Goal: Task Accomplishment & Management: Complete application form

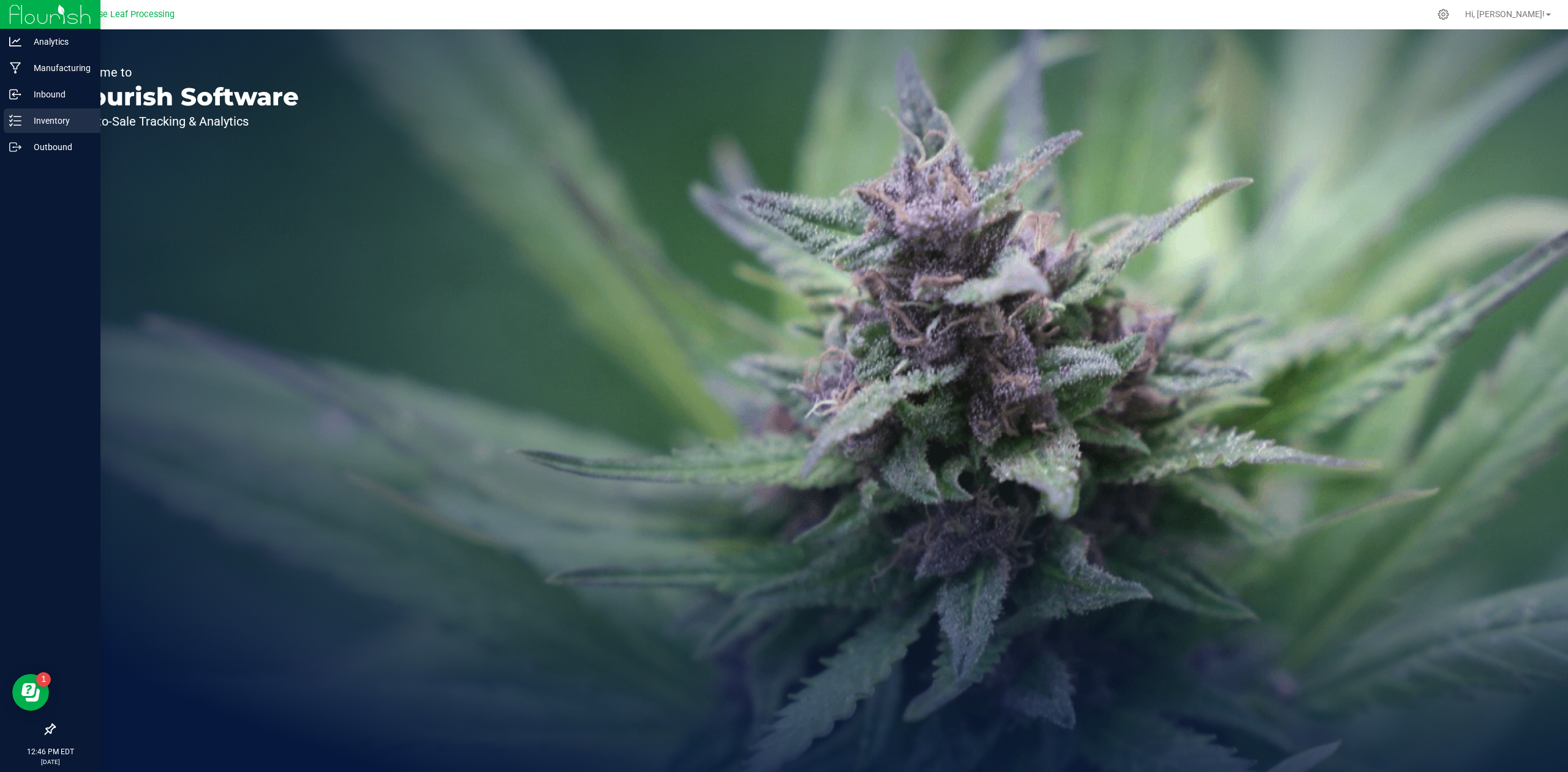
click at [52, 121] on p "Inventory" at bounding box center [58, 120] width 73 height 15
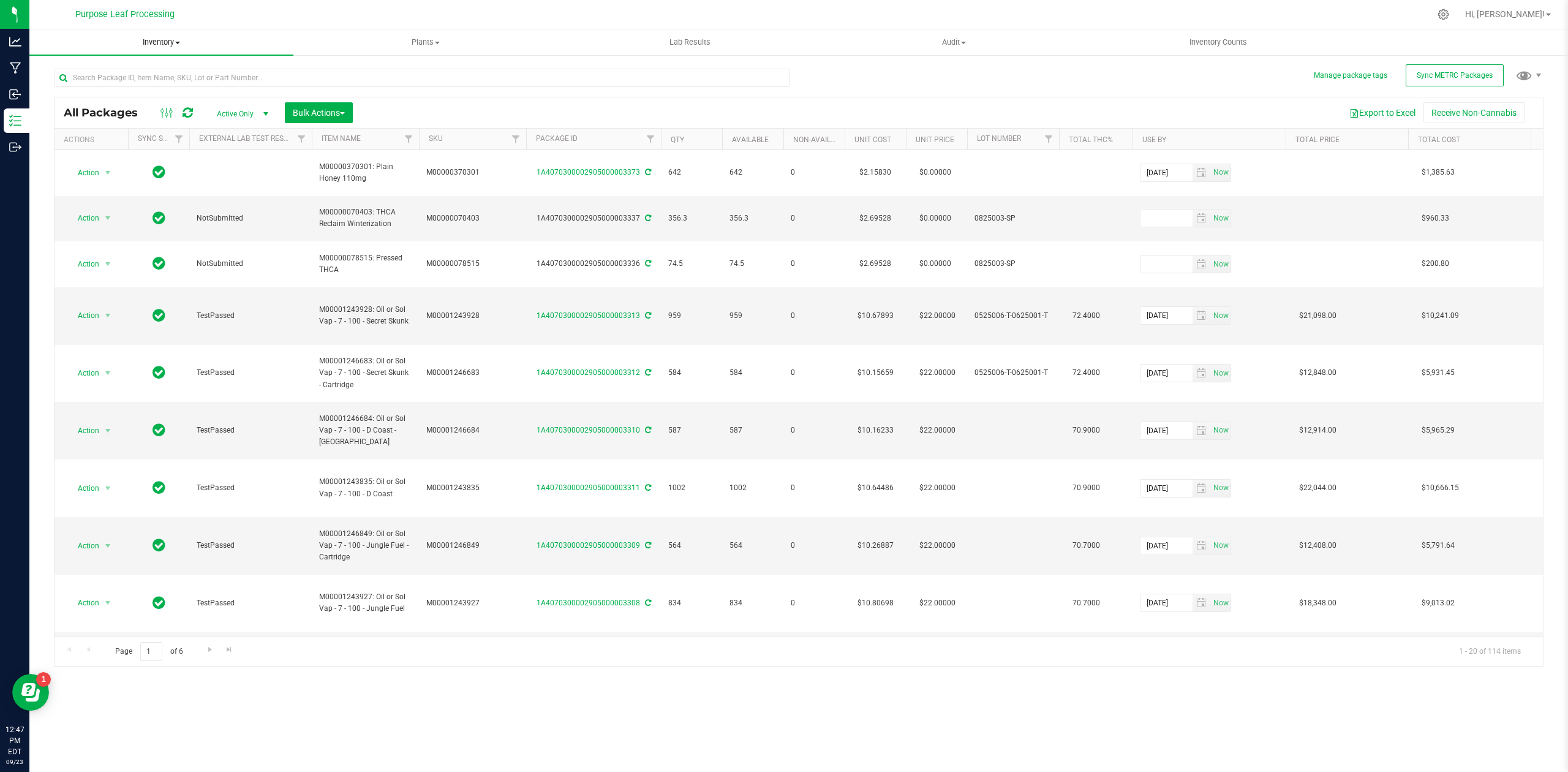
click at [179, 43] on span at bounding box center [177, 42] width 5 height 2
click at [87, 149] on span "From bill of materials" at bounding box center [85, 147] width 111 height 10
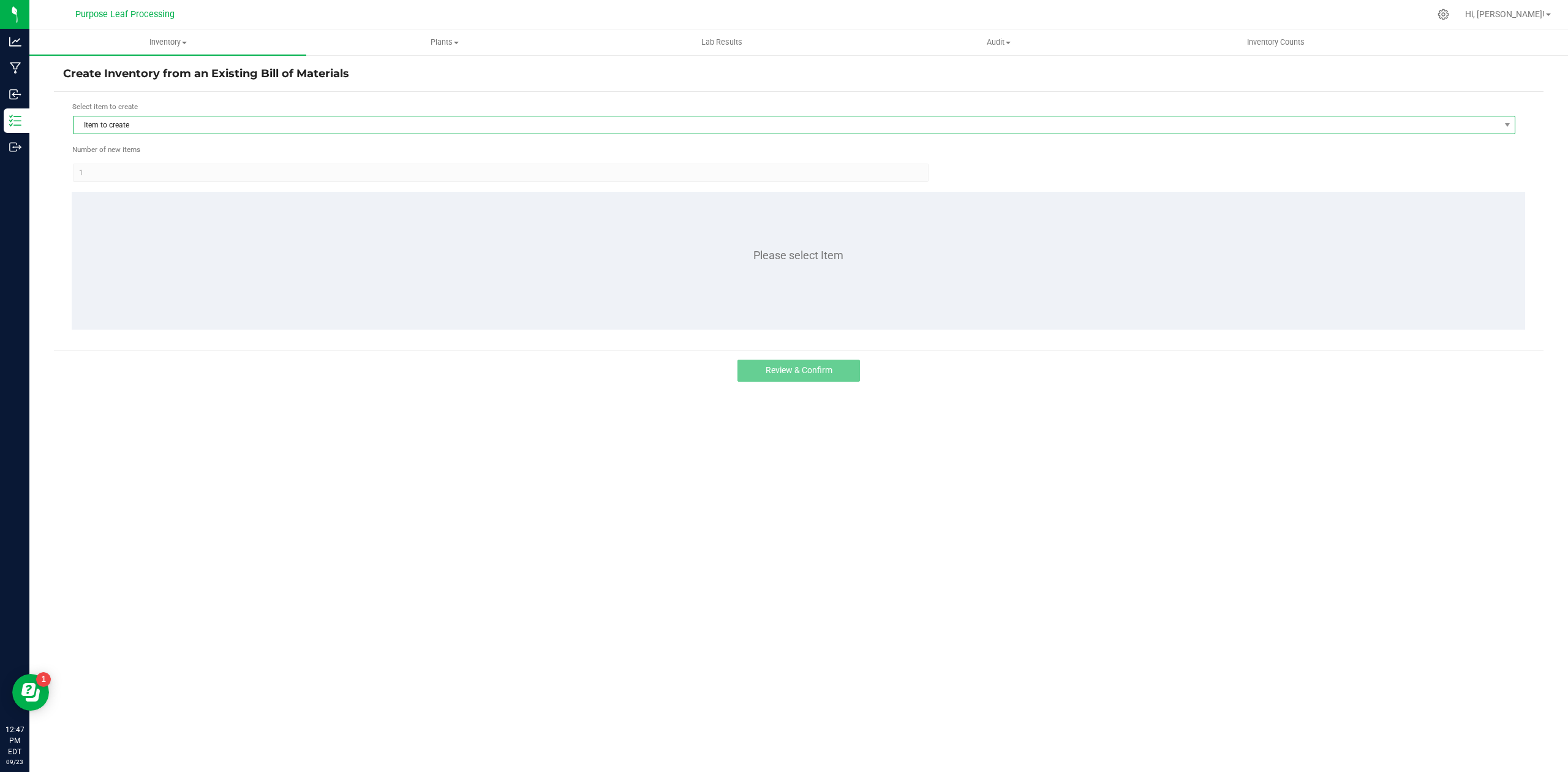
click at [165, 121] on span "Item to create" at bounding box center [786, 125] width 1426 height 17
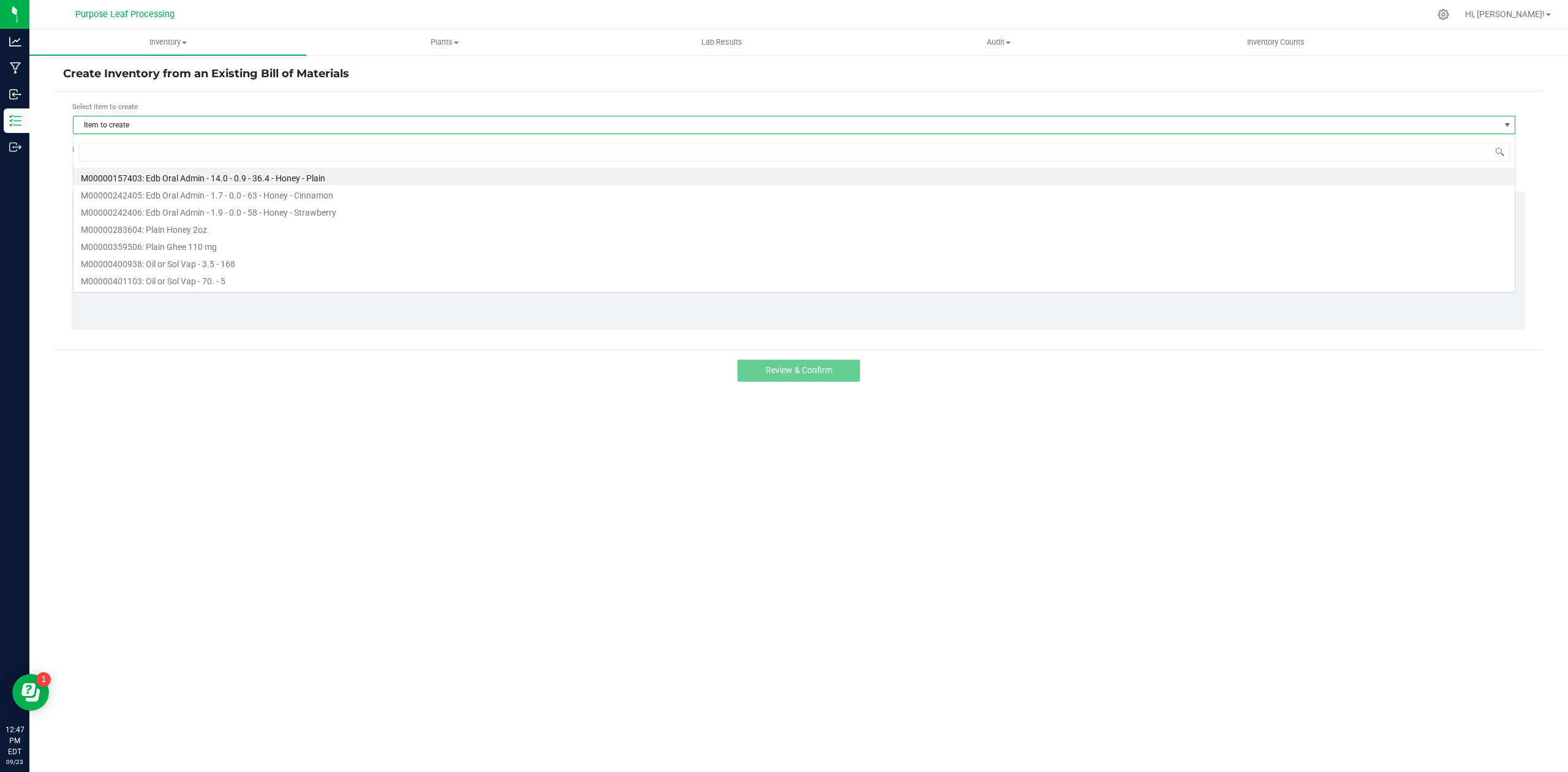
scroll to position [19, 1442]
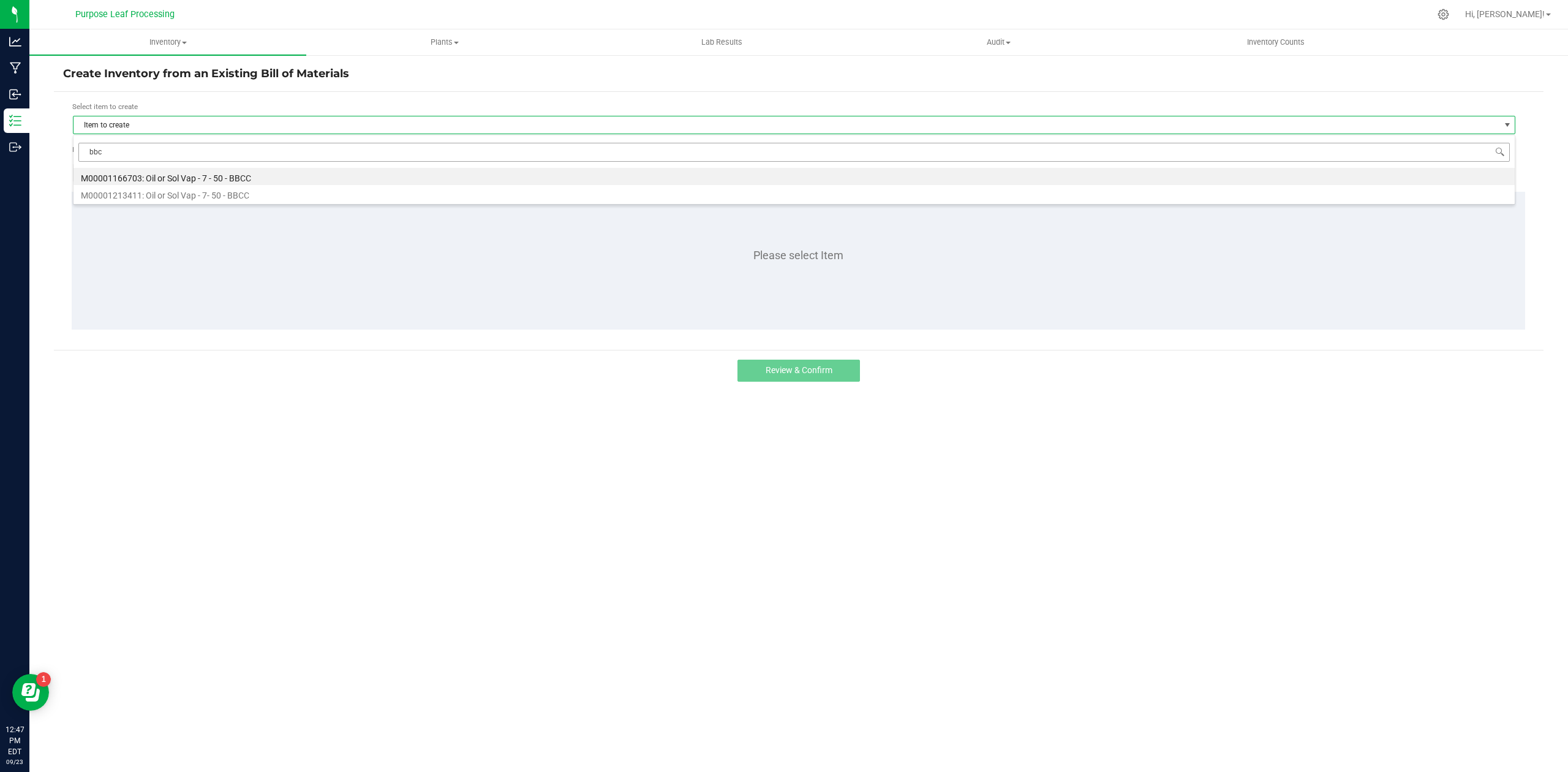
type input "bbcc"
click at [161, 197] on li "M00001213411: Oil or Sol Vap - 7- 50 - BBCC" at bounding box center [794, 194] width 1441 height 17
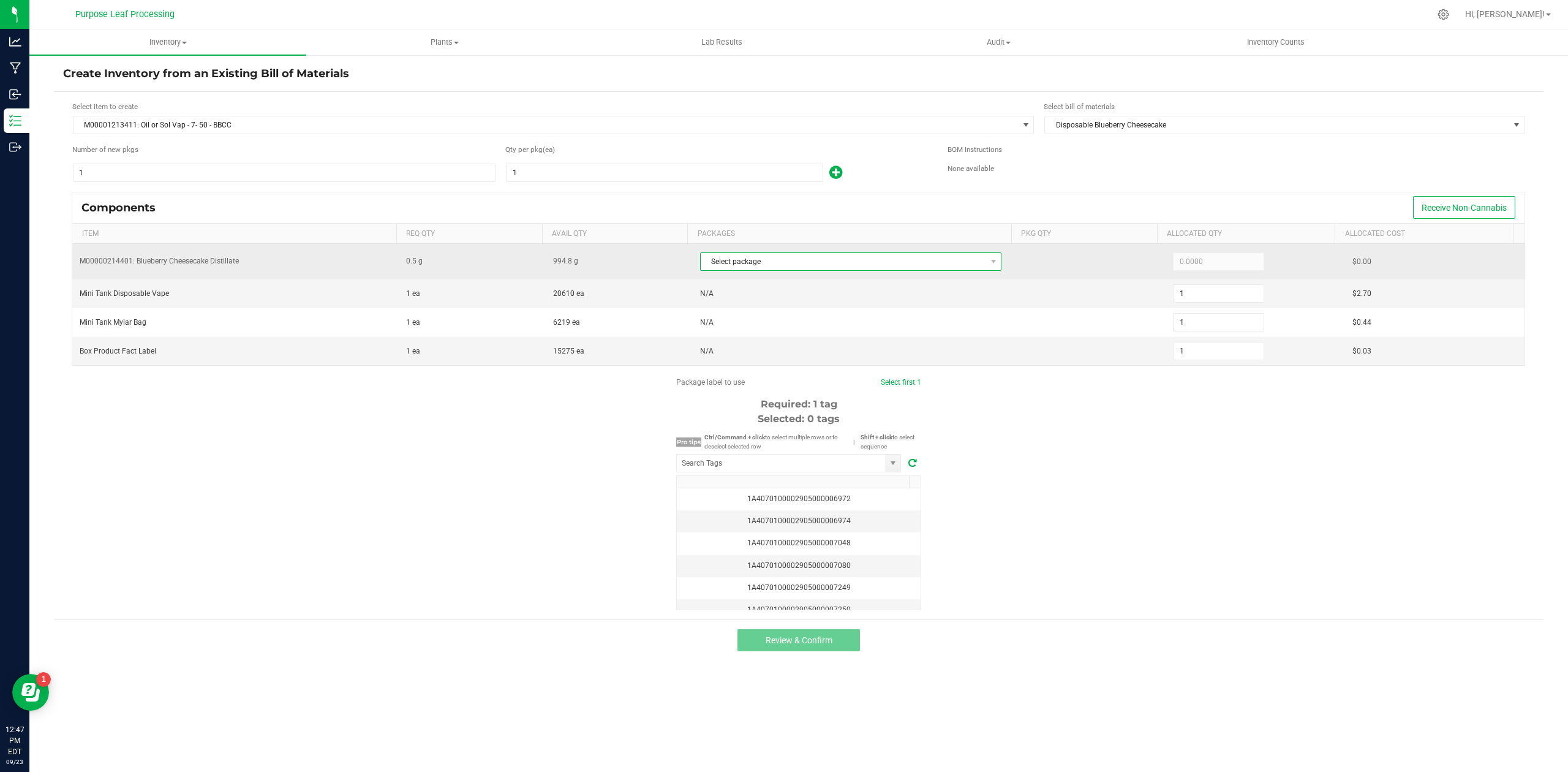
click at [926, 254] on span "Select package" at bounding box center [844, 261] width 286 height 17
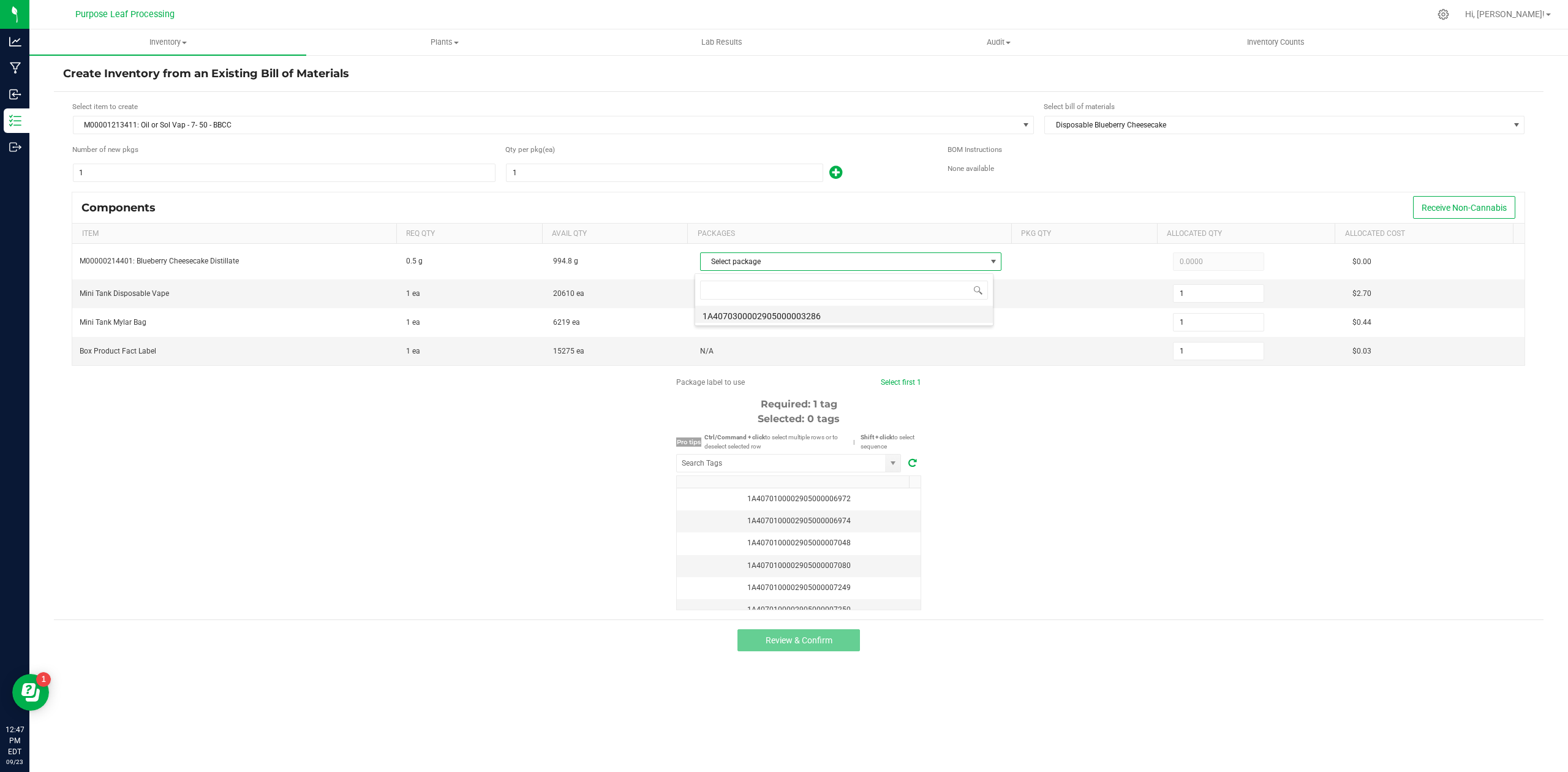
click at [804, 312] on li "1A4070300002905000003286" at bounding box center [844, 315] width 297 height 17
type input "0.5000"
click at [553, 169] on input "1" at bounding box center [664, 173] width 316 height 17
type input "19"
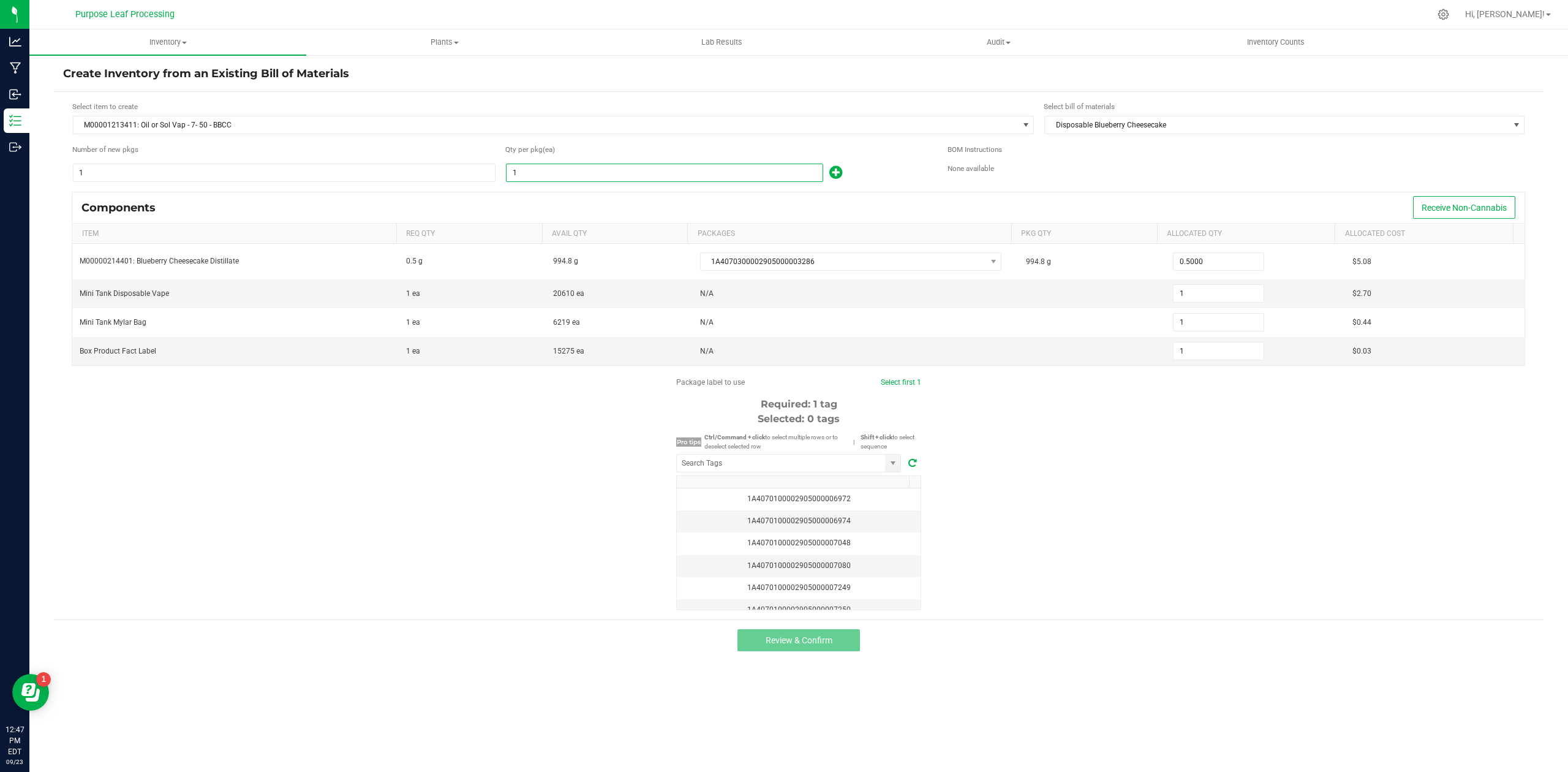
type input "19"
type input "195"
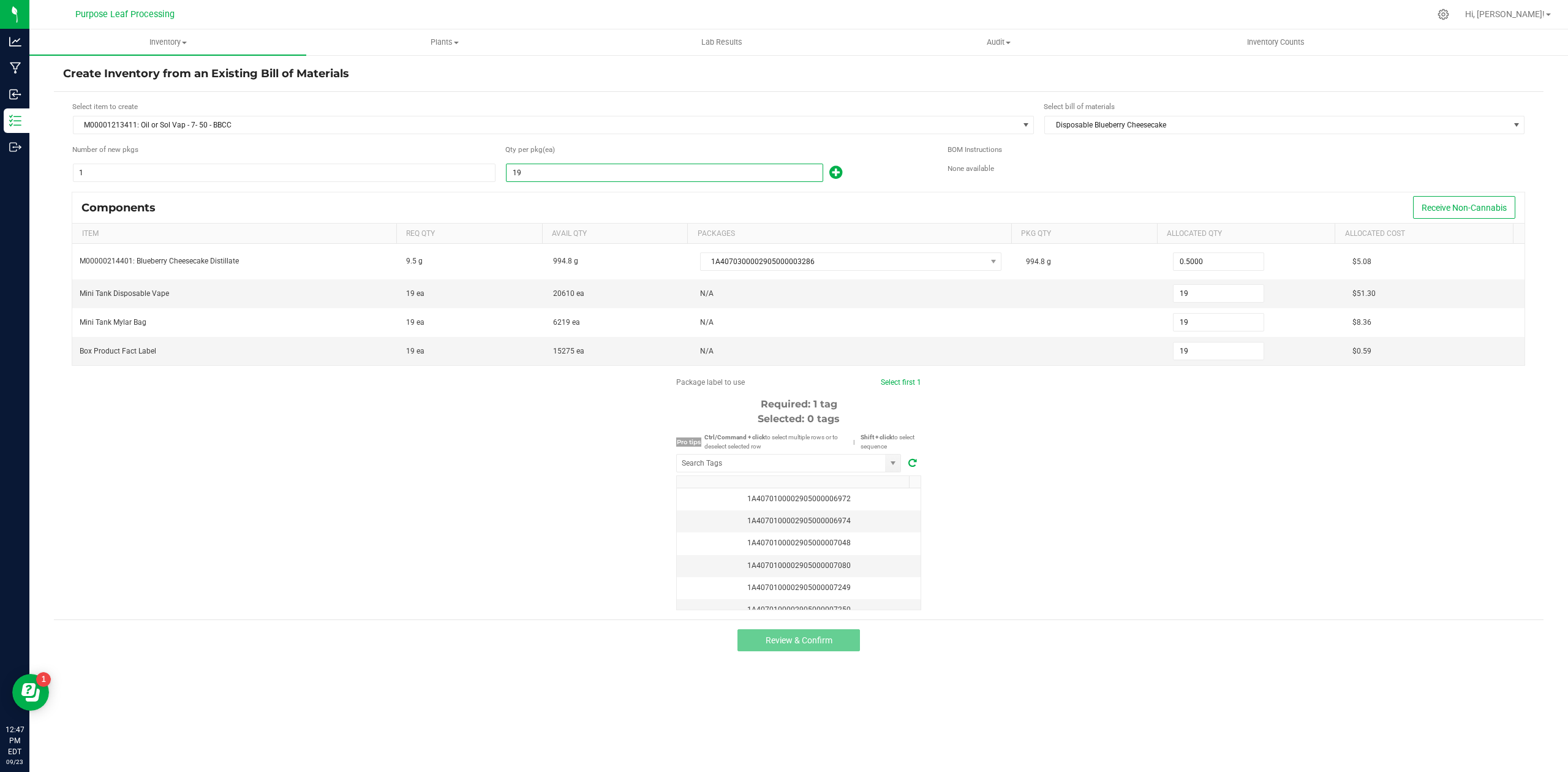
type input "195"
type input "1957"
type input "1,957"
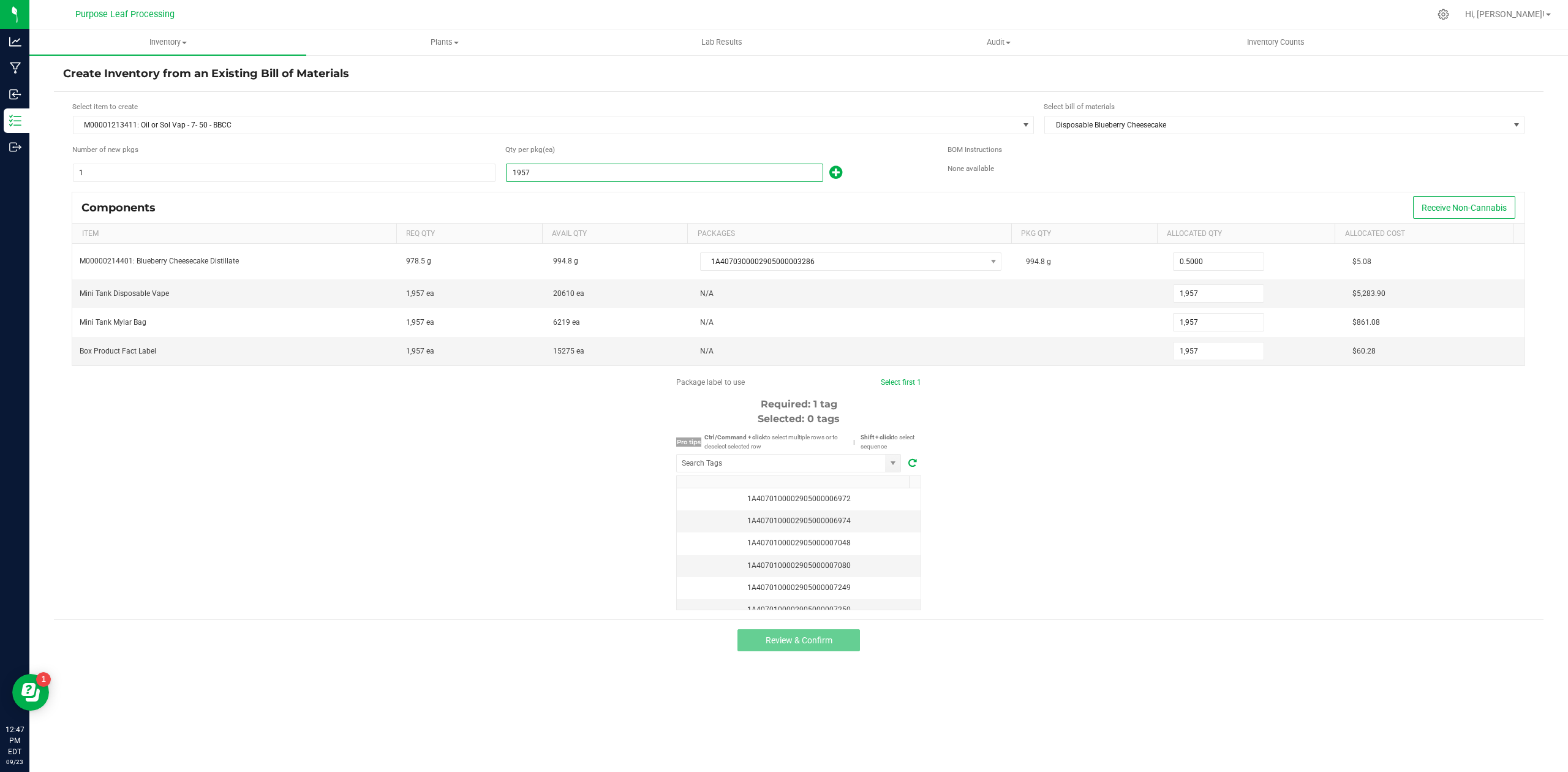
type input "1,957"
click at [1169, 482] on div "Package label to use Select first 1 Required: 1 tag Selected: 0 tags Pro tips C…" at bounding box center [798, 493] width 1489 height 233
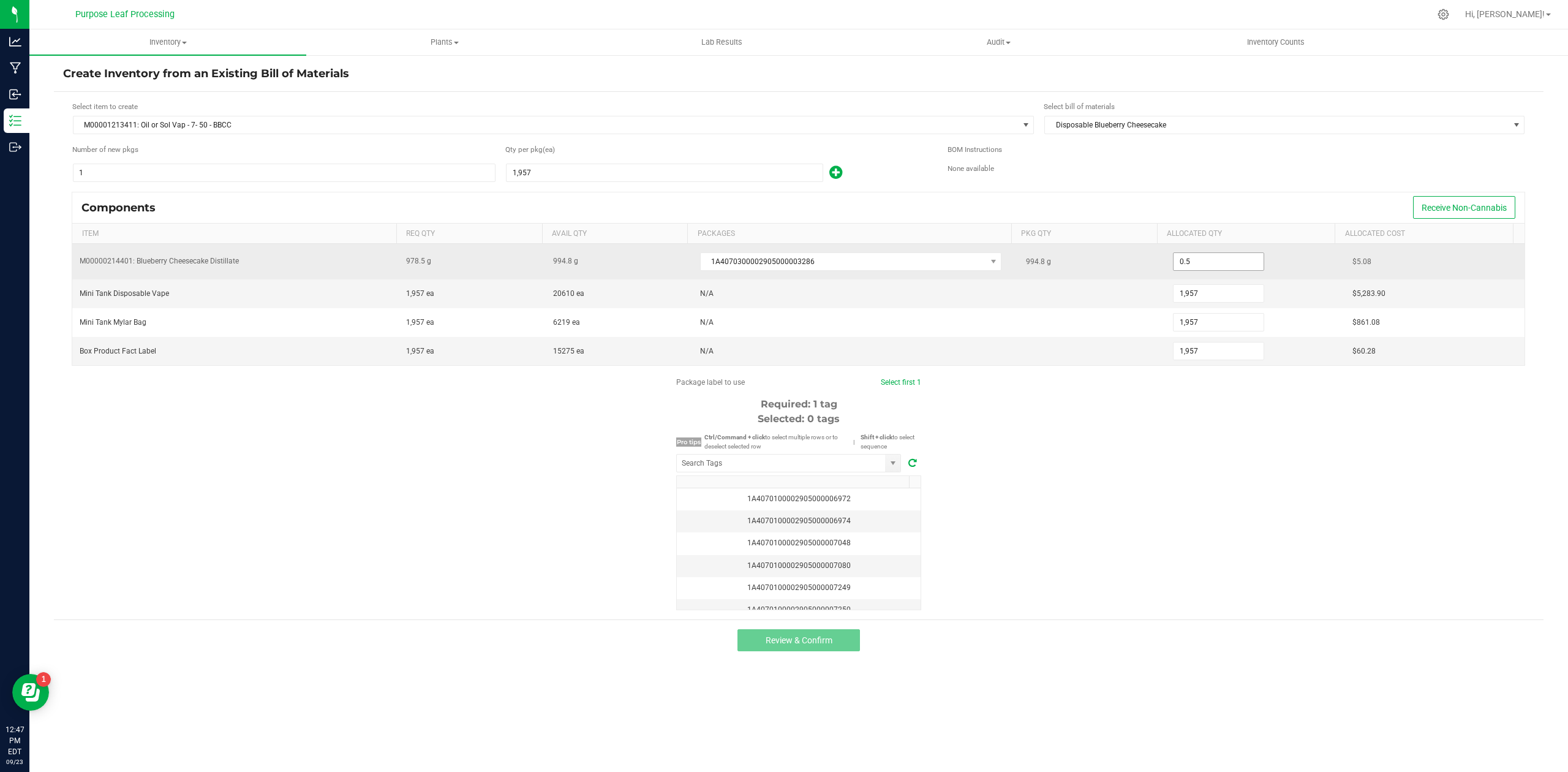
click at [1196, 267] on input "0.5" at bounding box center [1218, 261] width 90 height 17
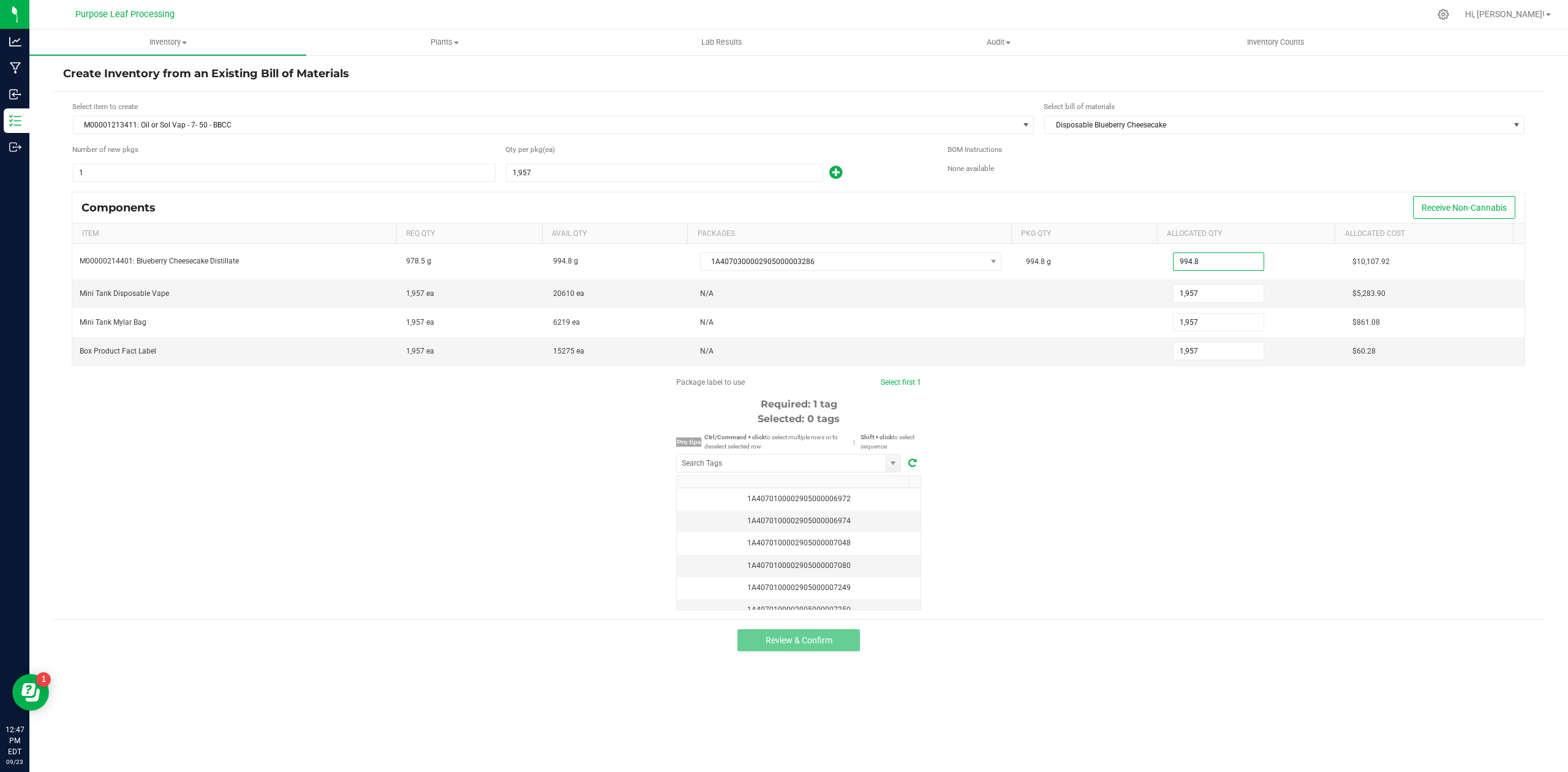
type input "994.8000"
click at [1365, 546] on div "Package label to use Select first 1 Required: 1 tag Selected: 0 tags Pro tips C…" at bounding box center [798, 493] width 1489 height 233
click at [726, 464] on input "NO DATA FOUND" at bounding box center [780, 463] width 208 height 17
click at [699, 491] on li "1A4070300002905000003374" at bounding box center [788, 489] width 223 height 21
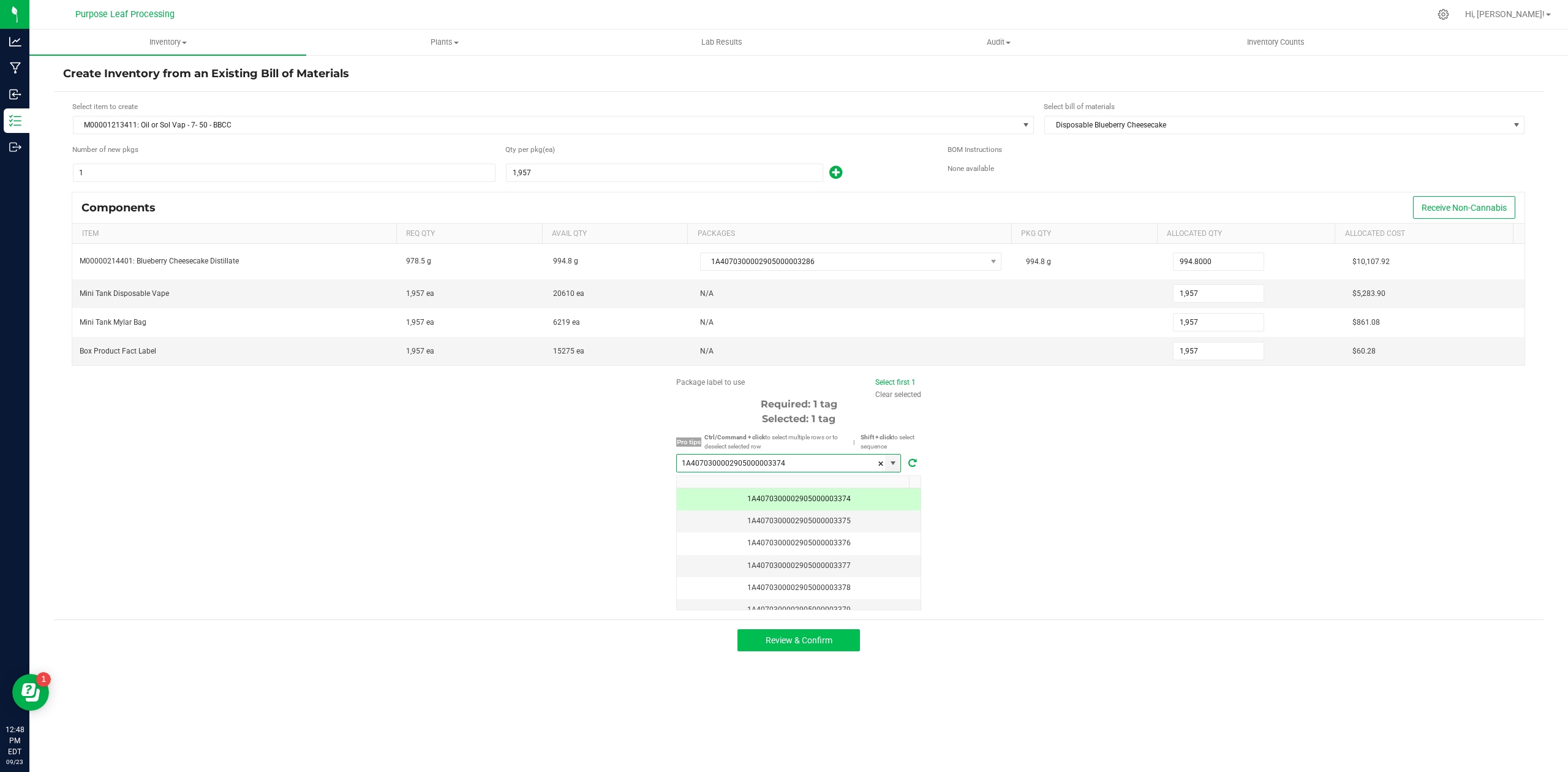
type input "1A4070300002905000003374"
click at [818, 645] on span "Review & Confirm" at bounding box center [799, 640] width 67 height 10
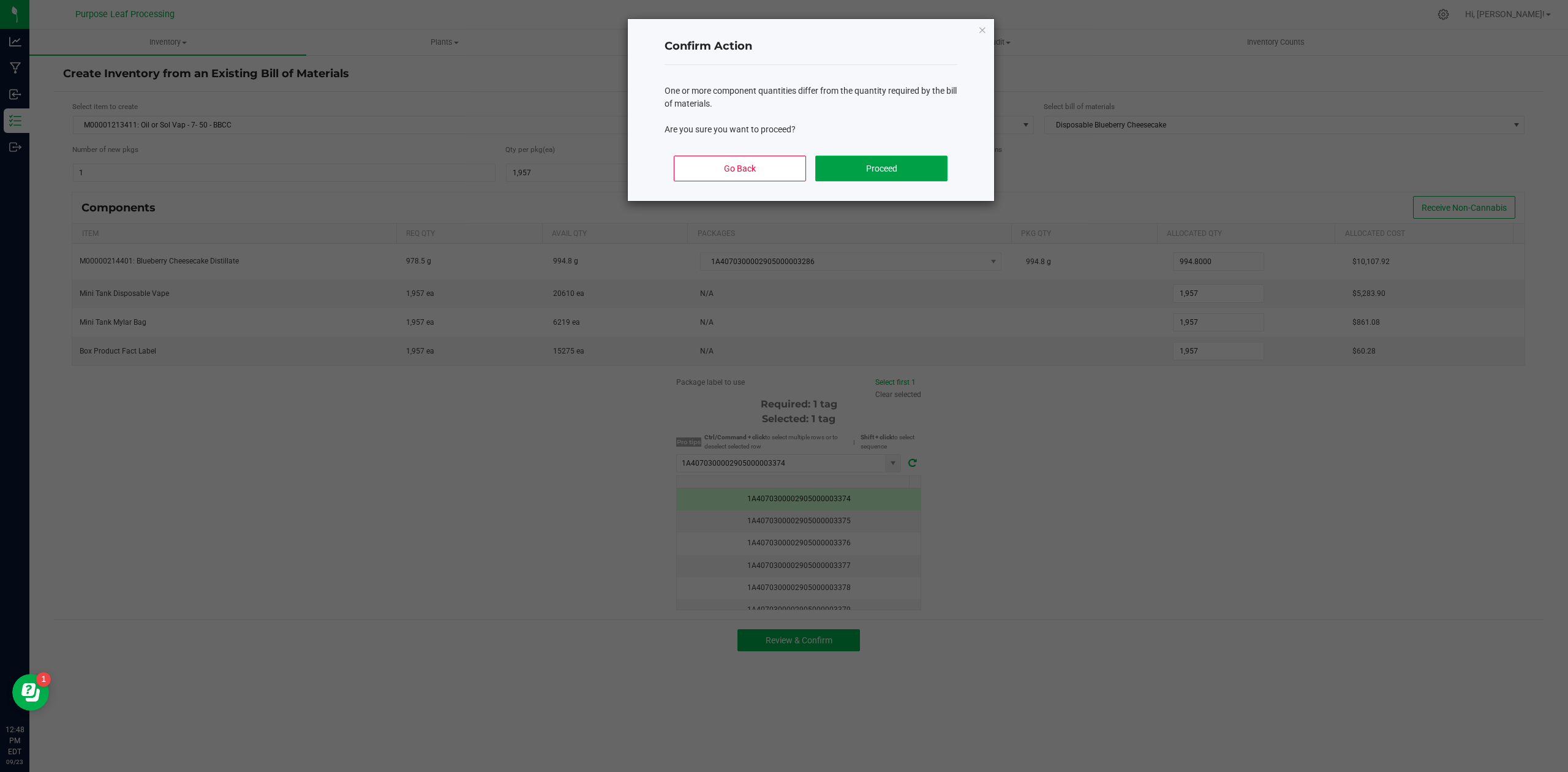
click at [897, 169] on button "Proceed" at bounding box center [880, 168] width 132 height 26
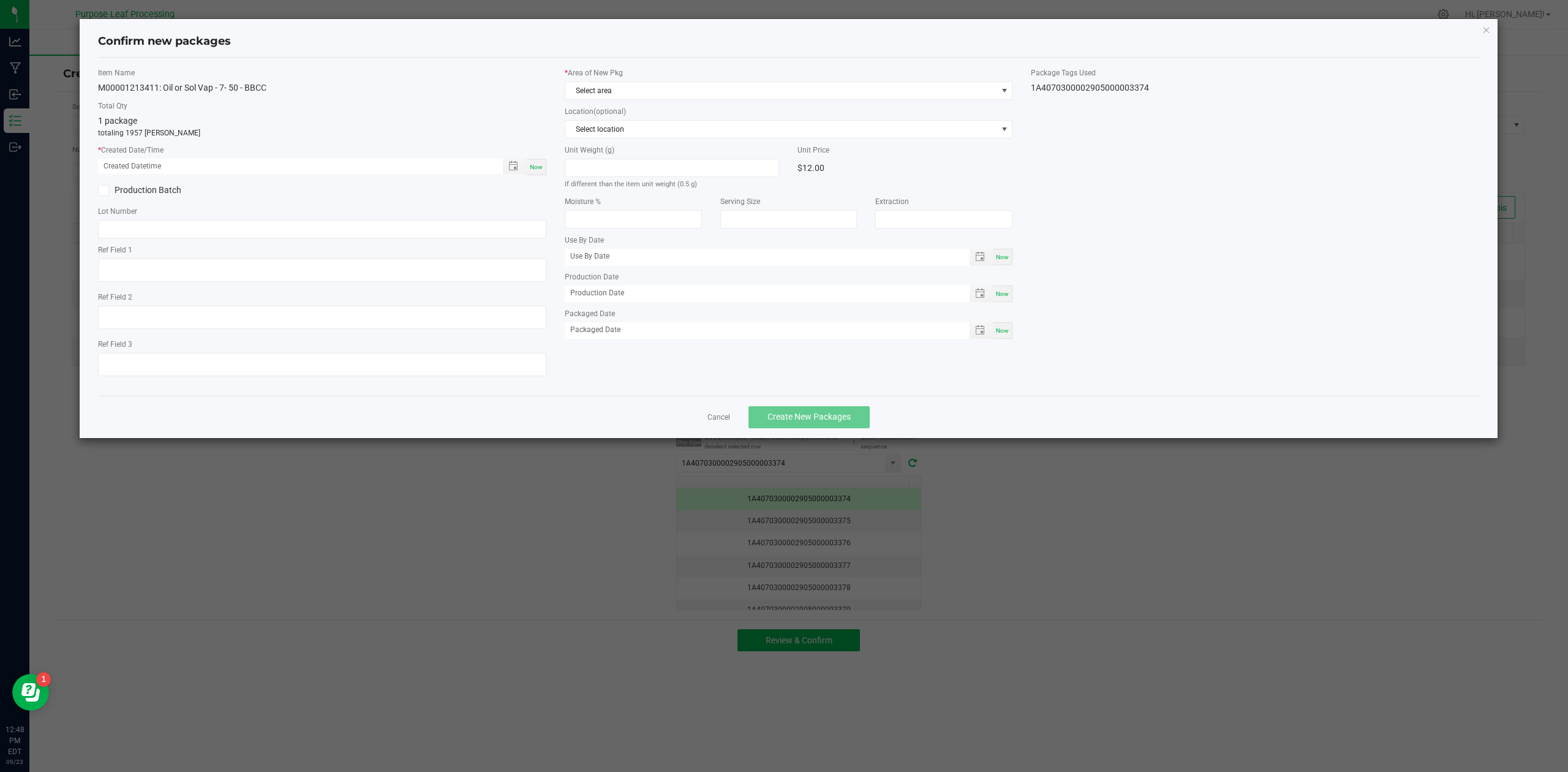
type input "[DATE]"
click at [537, 166] on span "Now" at bounding box center [536, 166] width 12 height 7
type input "[DATE] 12:49 PM"
click at [671, 88] on span "Select area" at bounding box center [780, 91] width 432 height 17
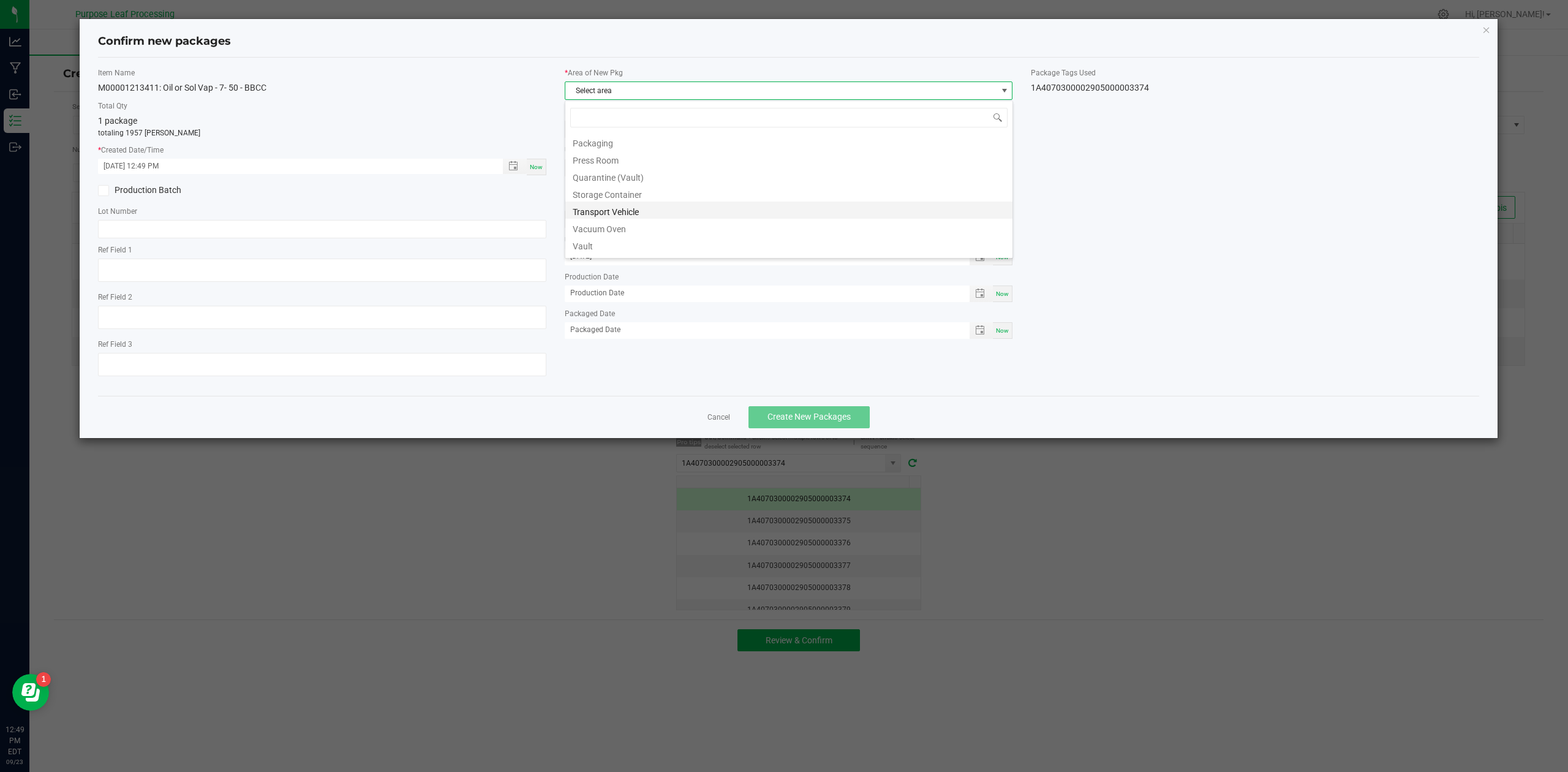
scroll to position [203, 0]
click at [588, 229] on li "Vault" at bounding box center [788, 230] width 447 height 17
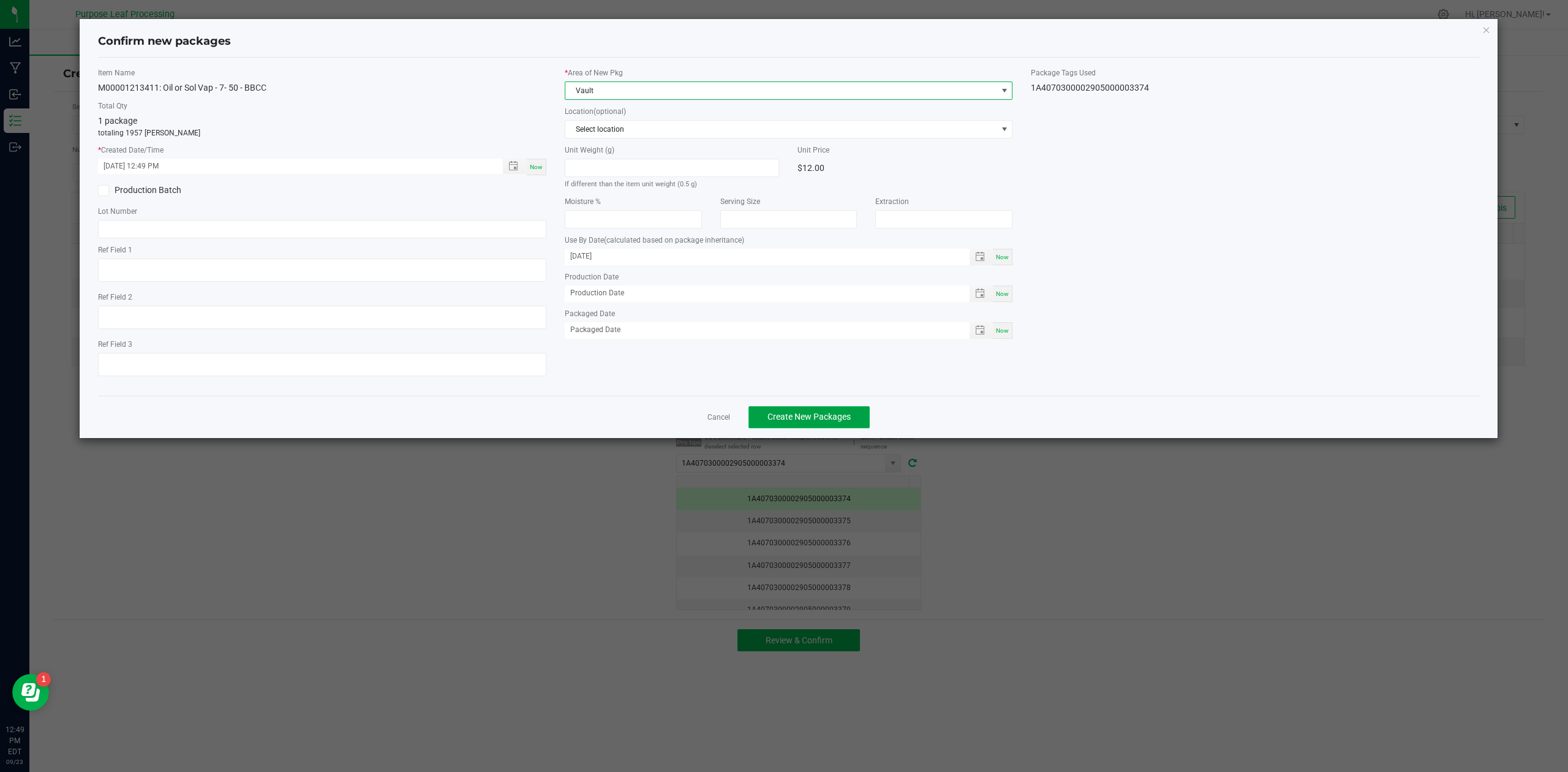
click at [788, 422] on span "Create New Packages" at bounding box center [809, 416] width 84 height 10
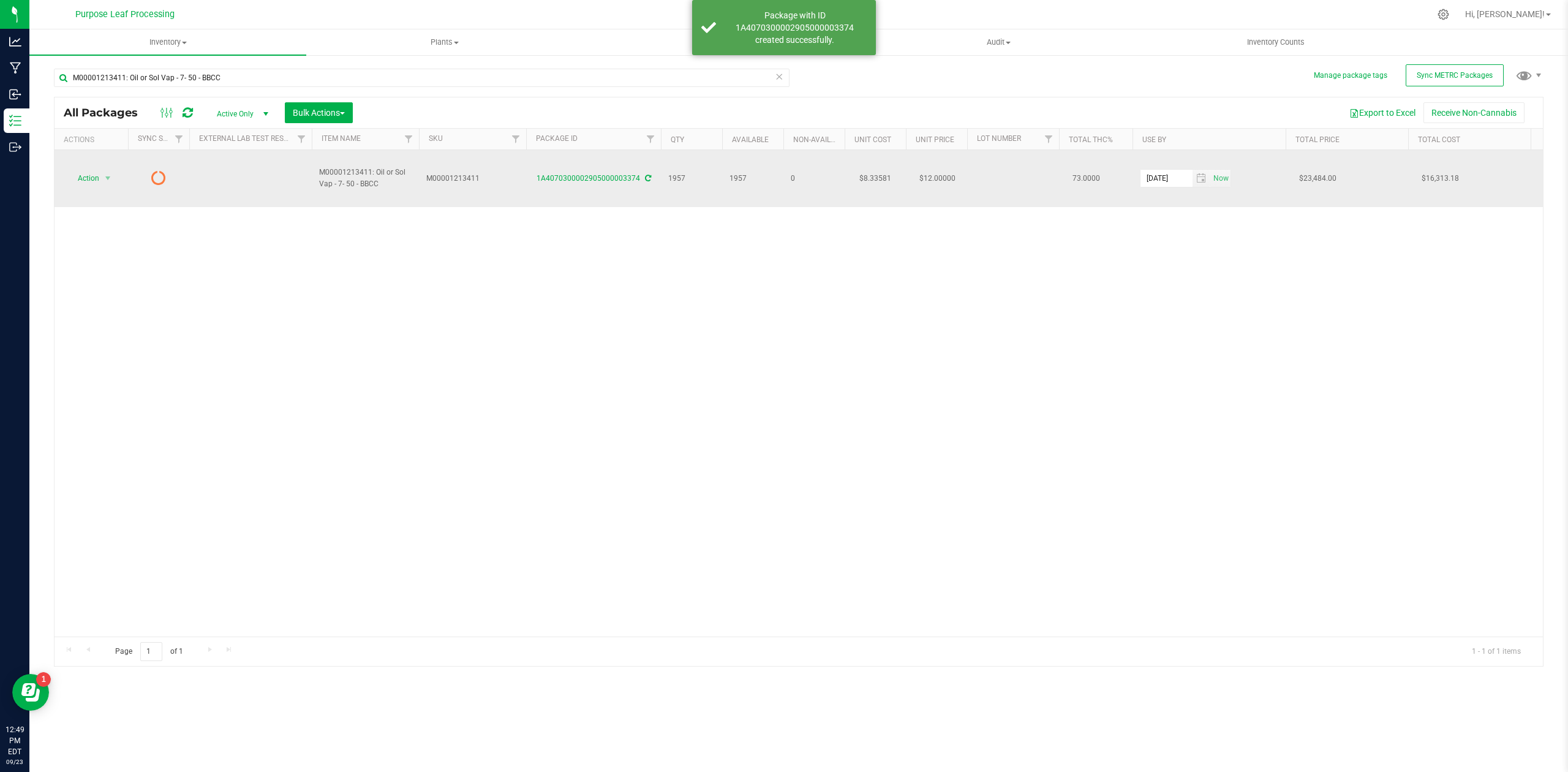
click at [645, 175] on icon at bounding box center [648, 178] width 6 height 7
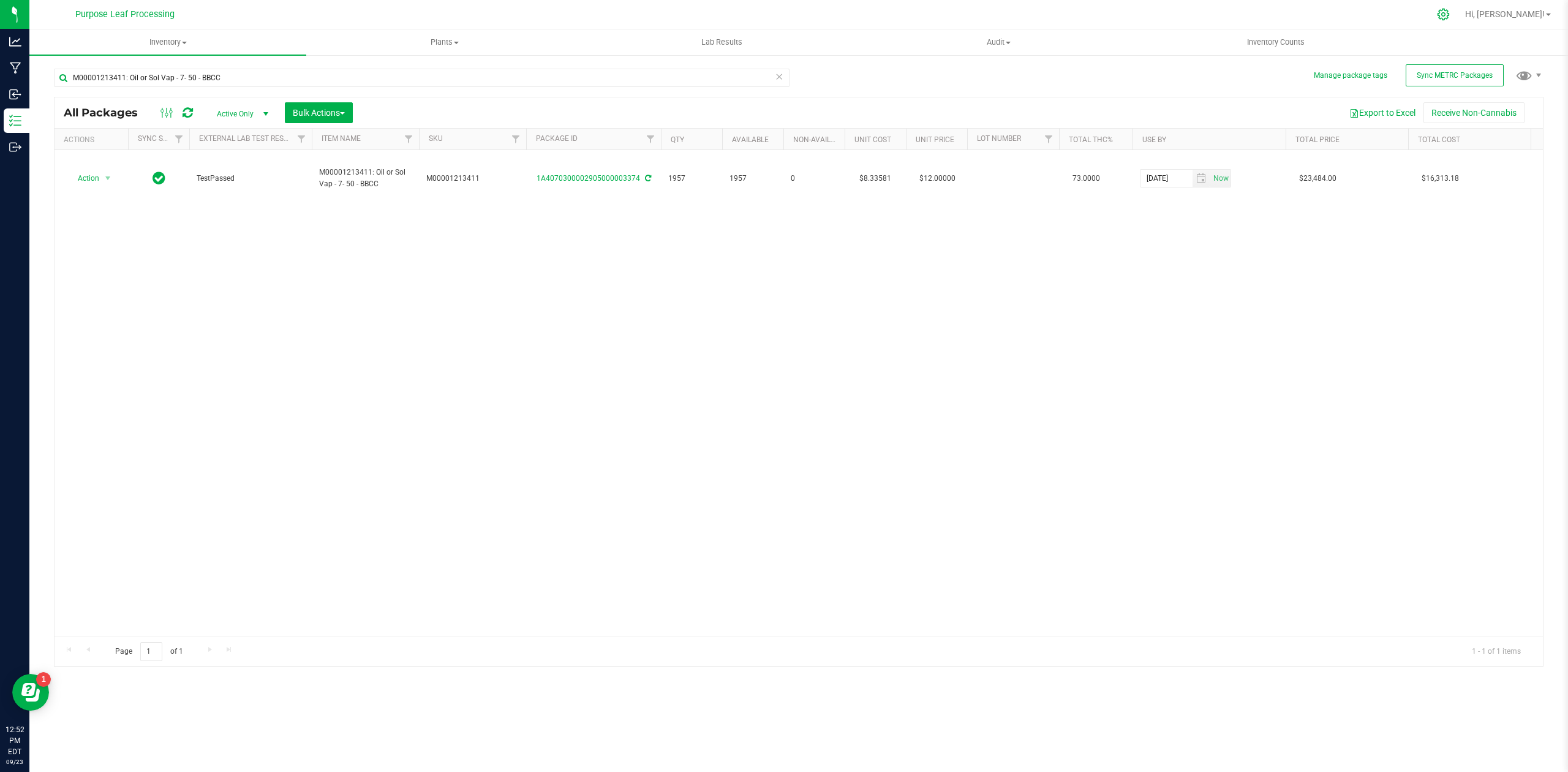
click at [1449, 20] on icon at bounding box center [1443, 14] width 12 height 12
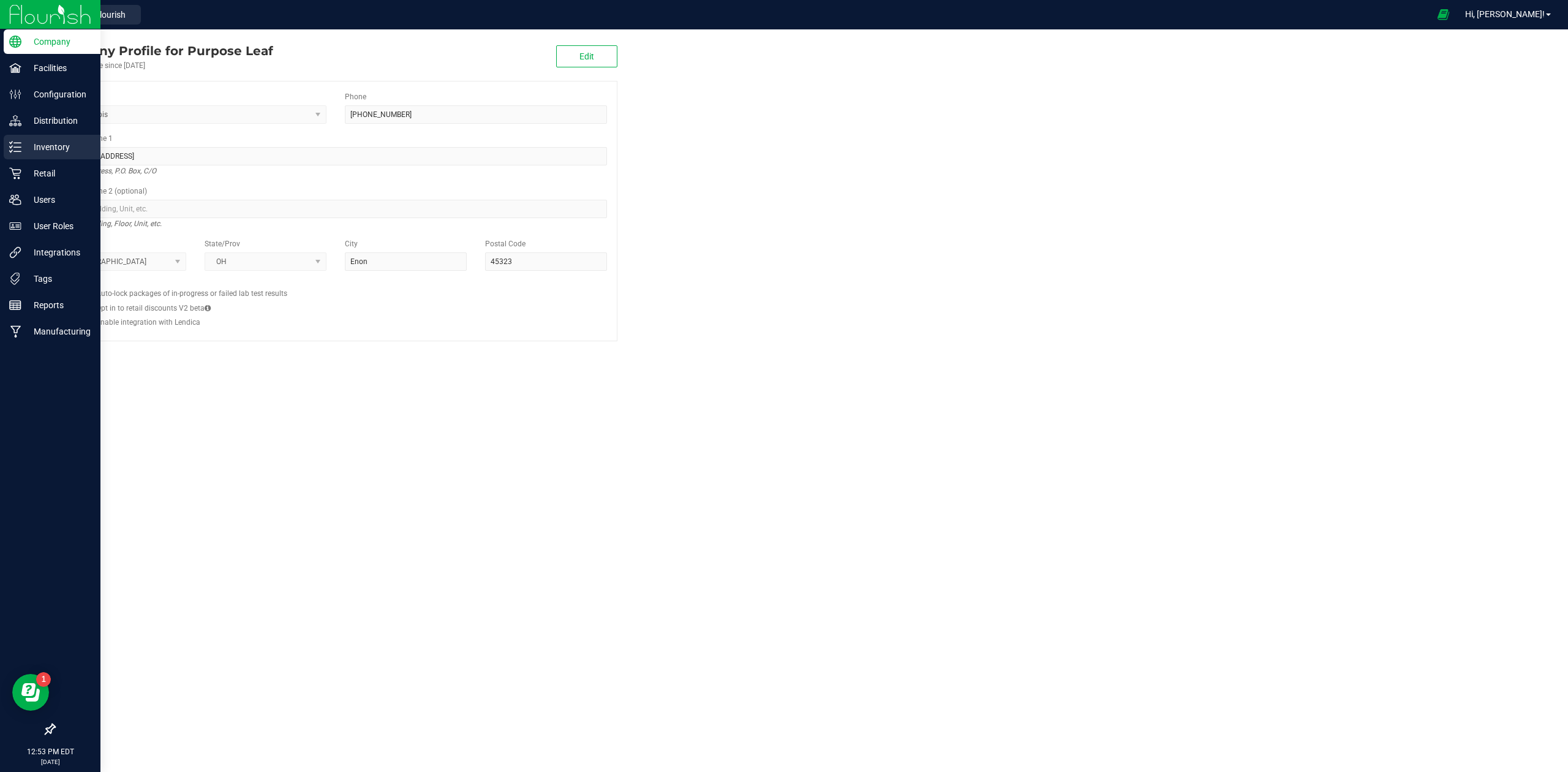
click at [22, 141] on p "Inventory" at bounding box center [58, 147] width 73 height 15
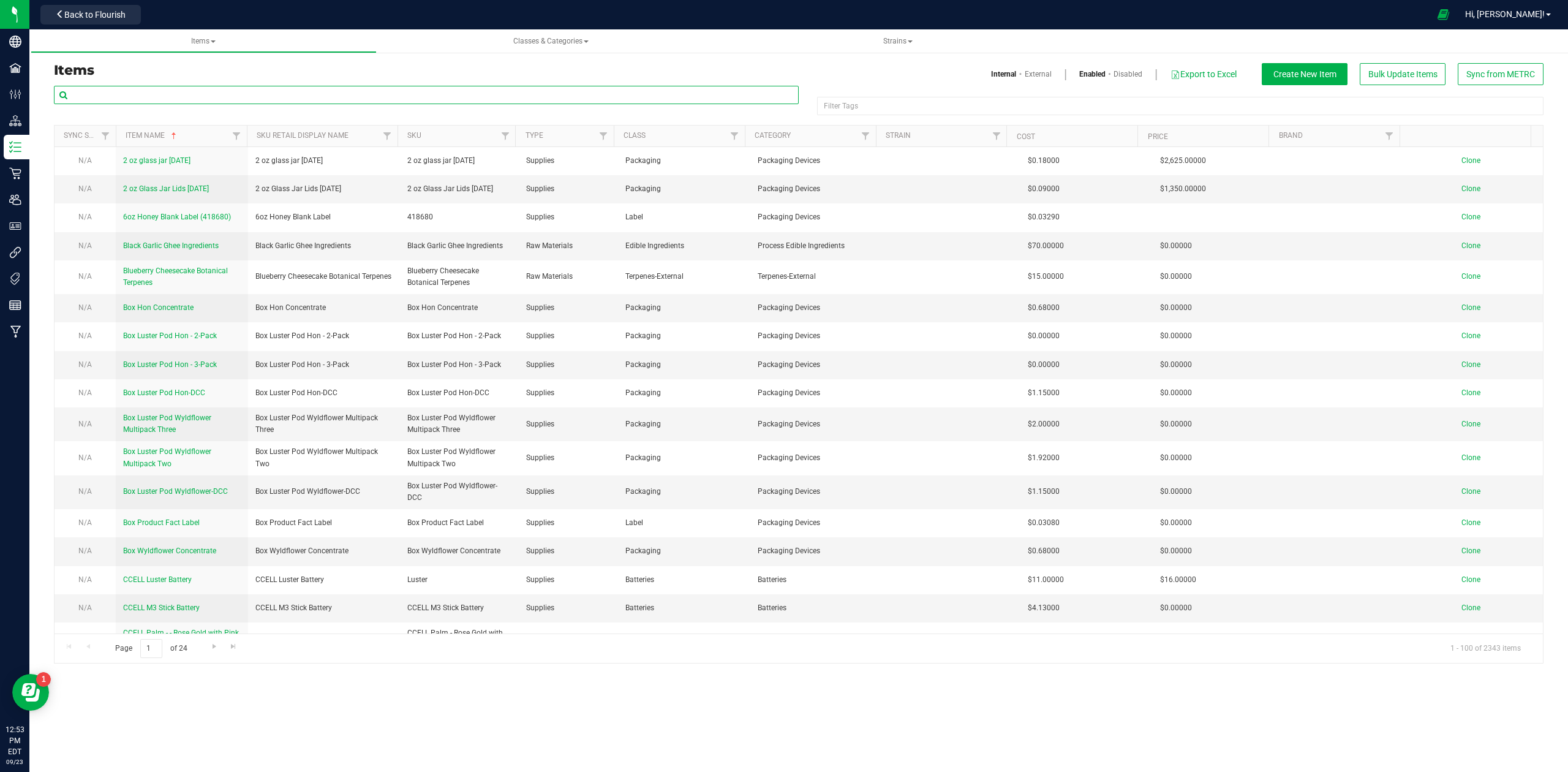
click at [130, 94] on input "text" at bounding box center [426, 95] width 745 height 19
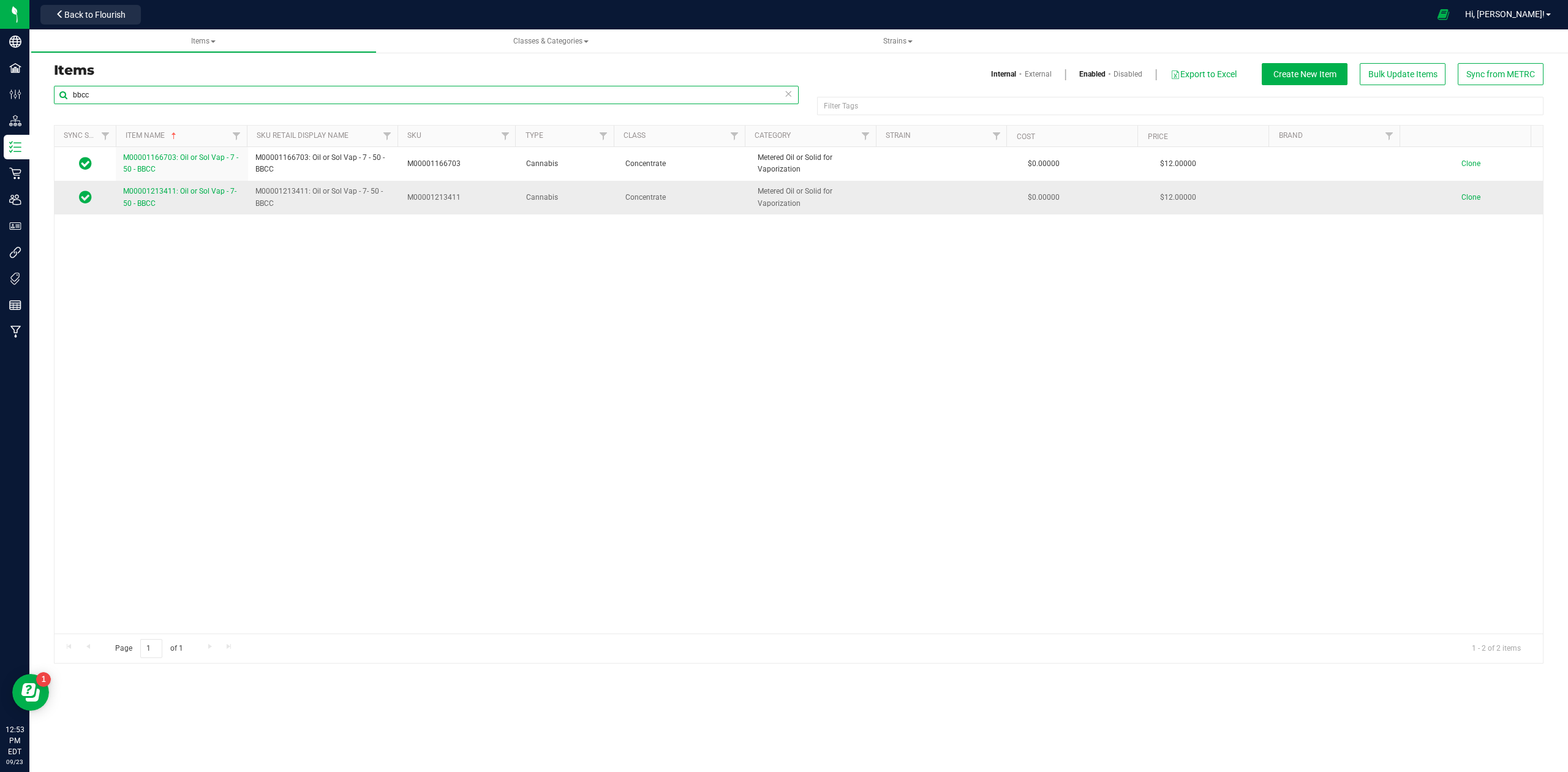
type input "bbcc"
click at [140, 192] on span "M00001213411: Oil or Sol Vap - 7- 50 - BBCC" at bounding box center [180, 197] width 113 height 20
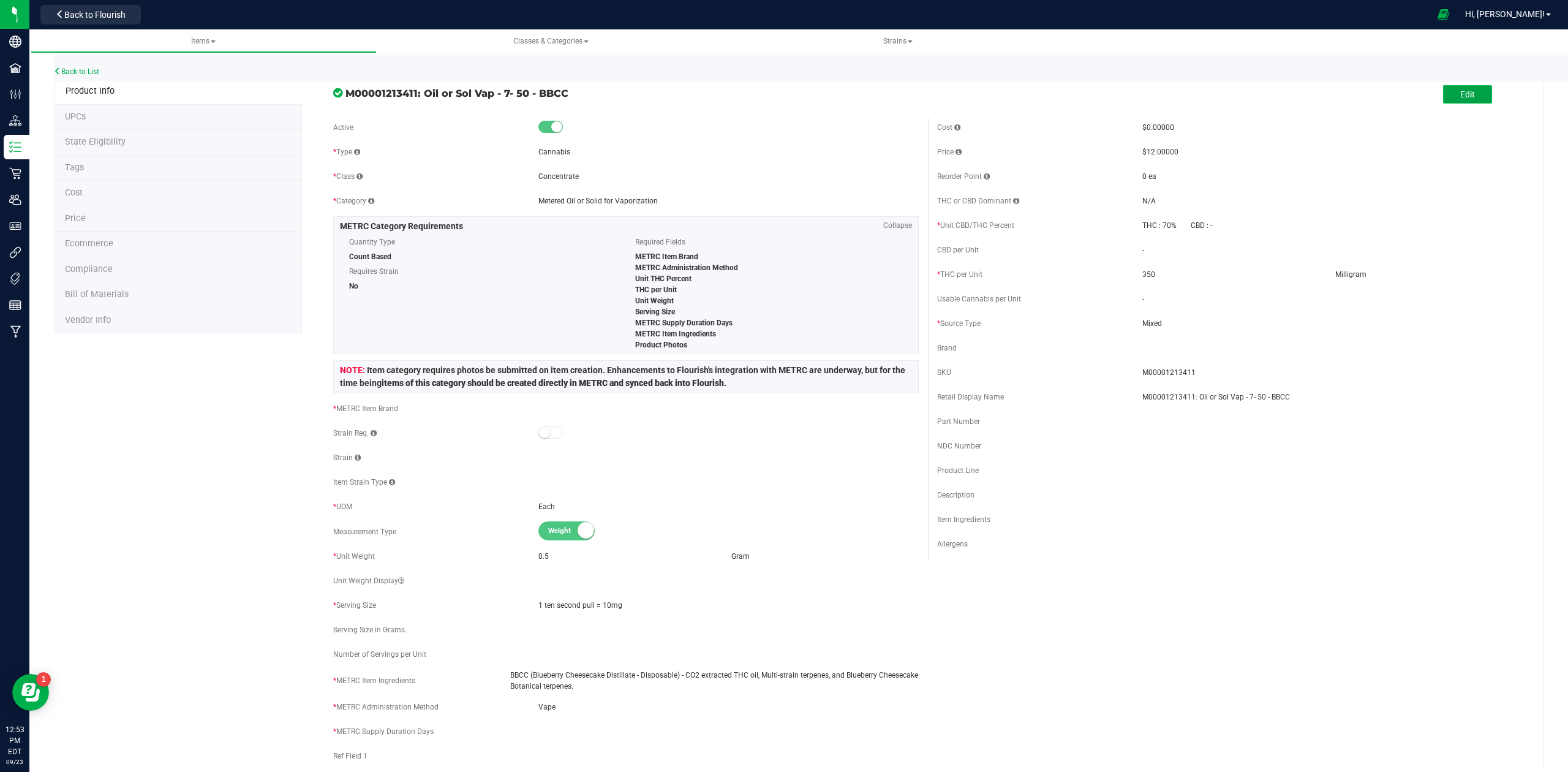
click at [1460, 95] on span "Edit" at bounding box center [1467, 94] width 15 height 10
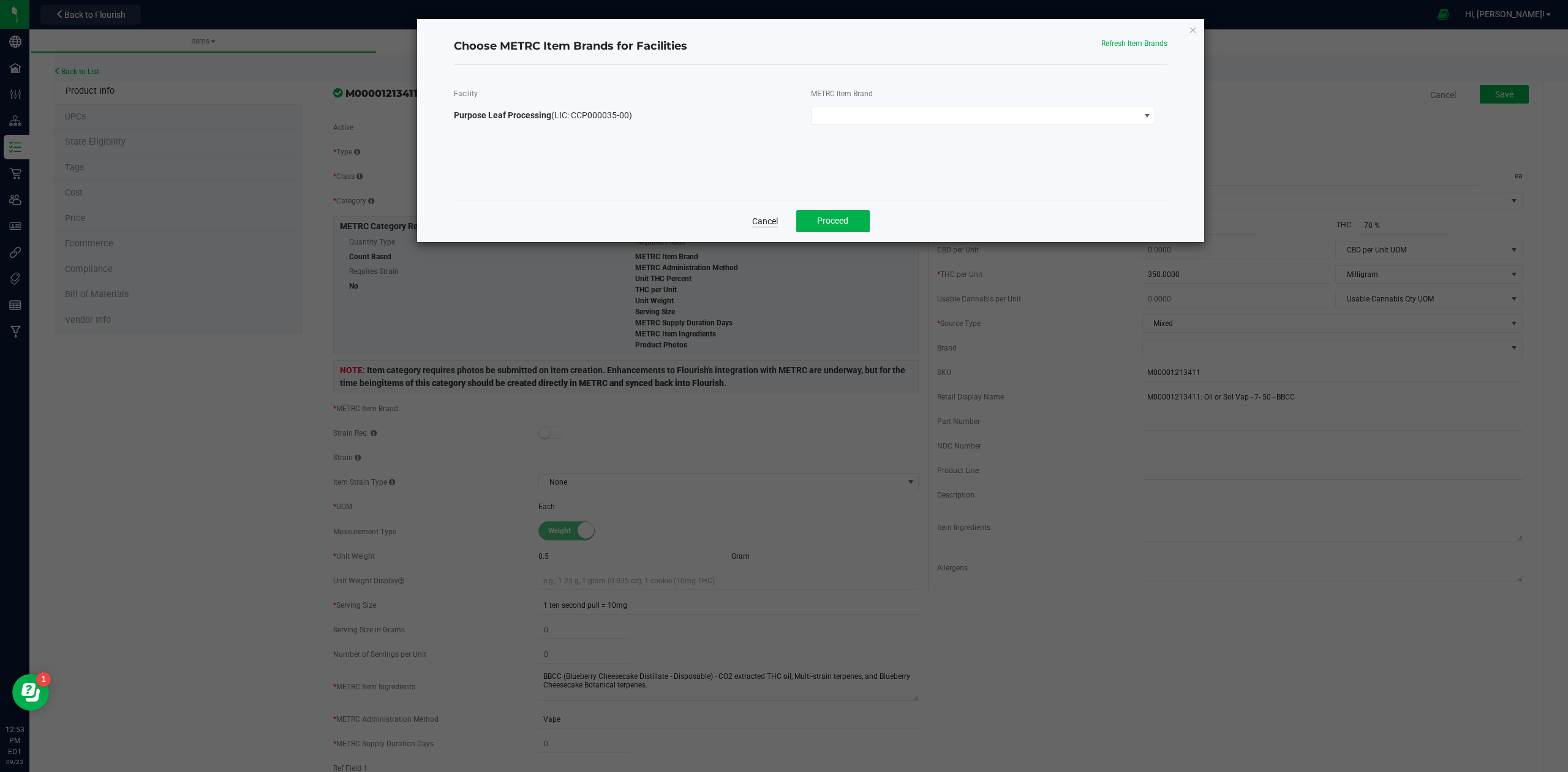
click at [772, 224] on link "Cancel" at bounding box center [764, 221] width 26 height 12
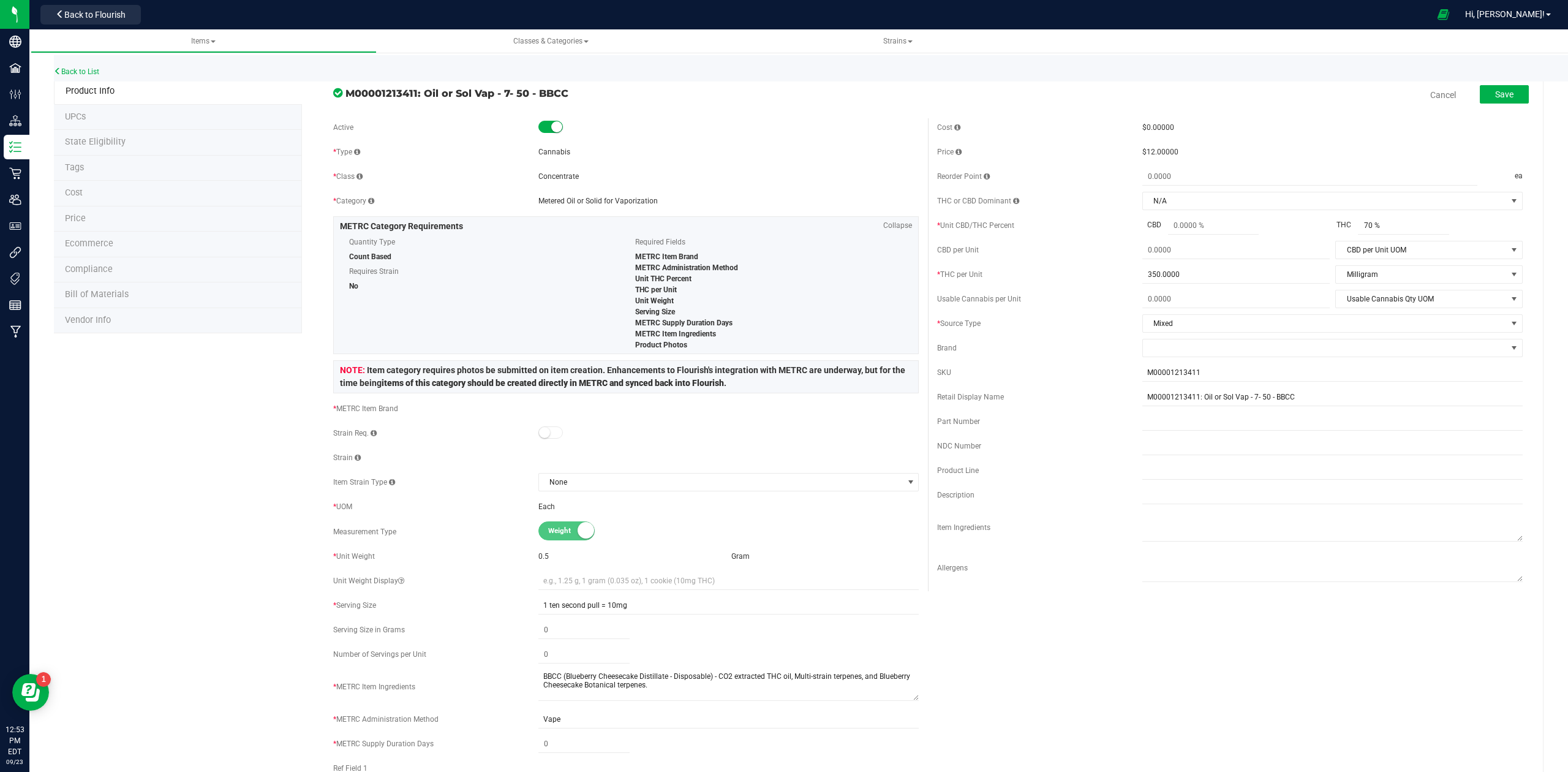
click at [547, 467] on div "Strain" at bounding box center [626, 457] width 585 height 19
click at [550, 457] on div "Strain" at bounding box center [626, 457] width 585 height 19
click at [542, 459] on div "Strain" at bounding box center [626, 457] width 585 height 19
click at [555, 478] on span "None" at bounding box center [720, 482] width 364 height 17
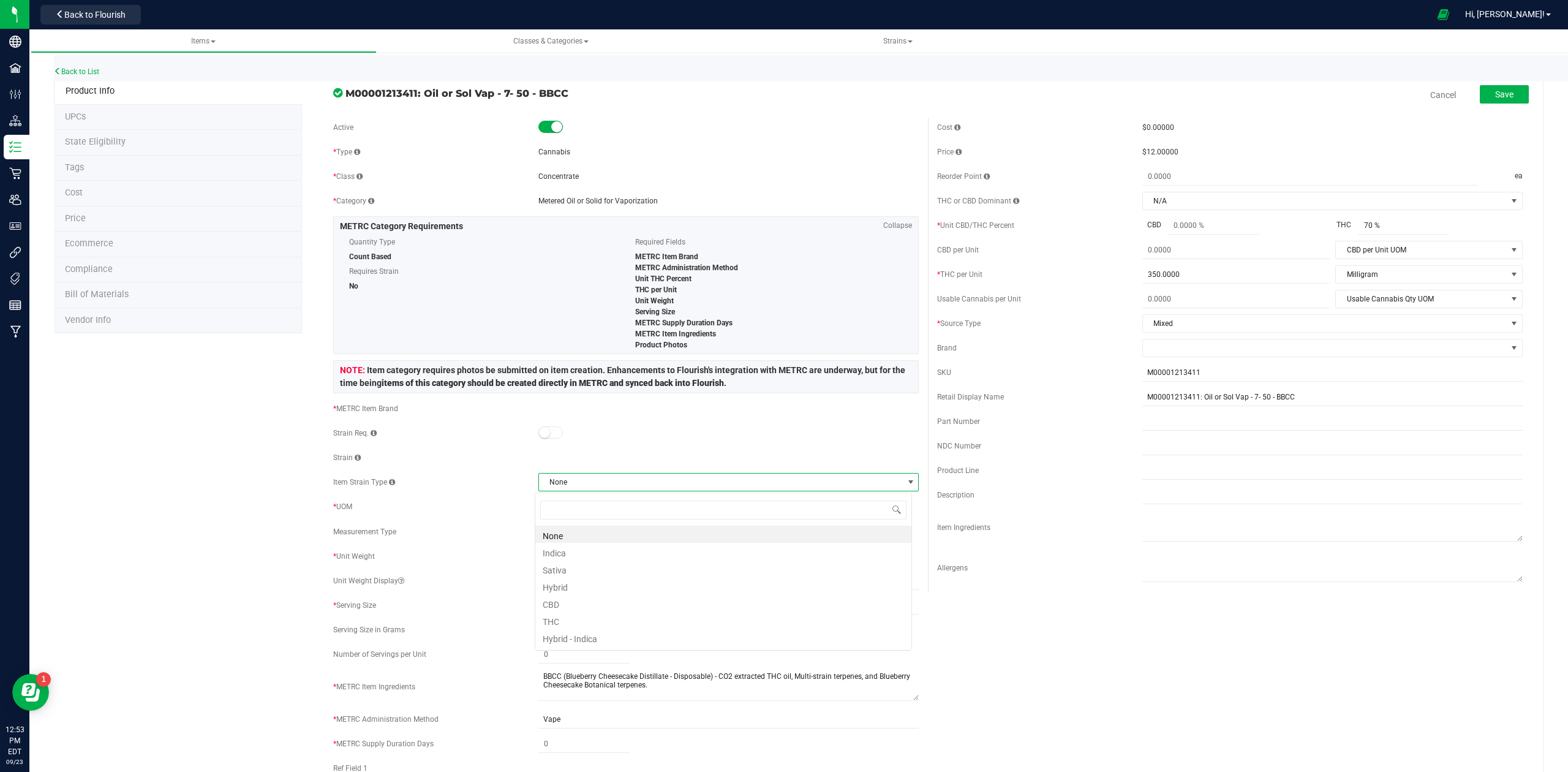
scroll to position [19, 377]
click at [557, 478] on span "None" at bounding box center [720, 482] width 364 height 17
click at [1438, 96] on link "Cancel" at bounding box center [1442, 95] width 26 height 12
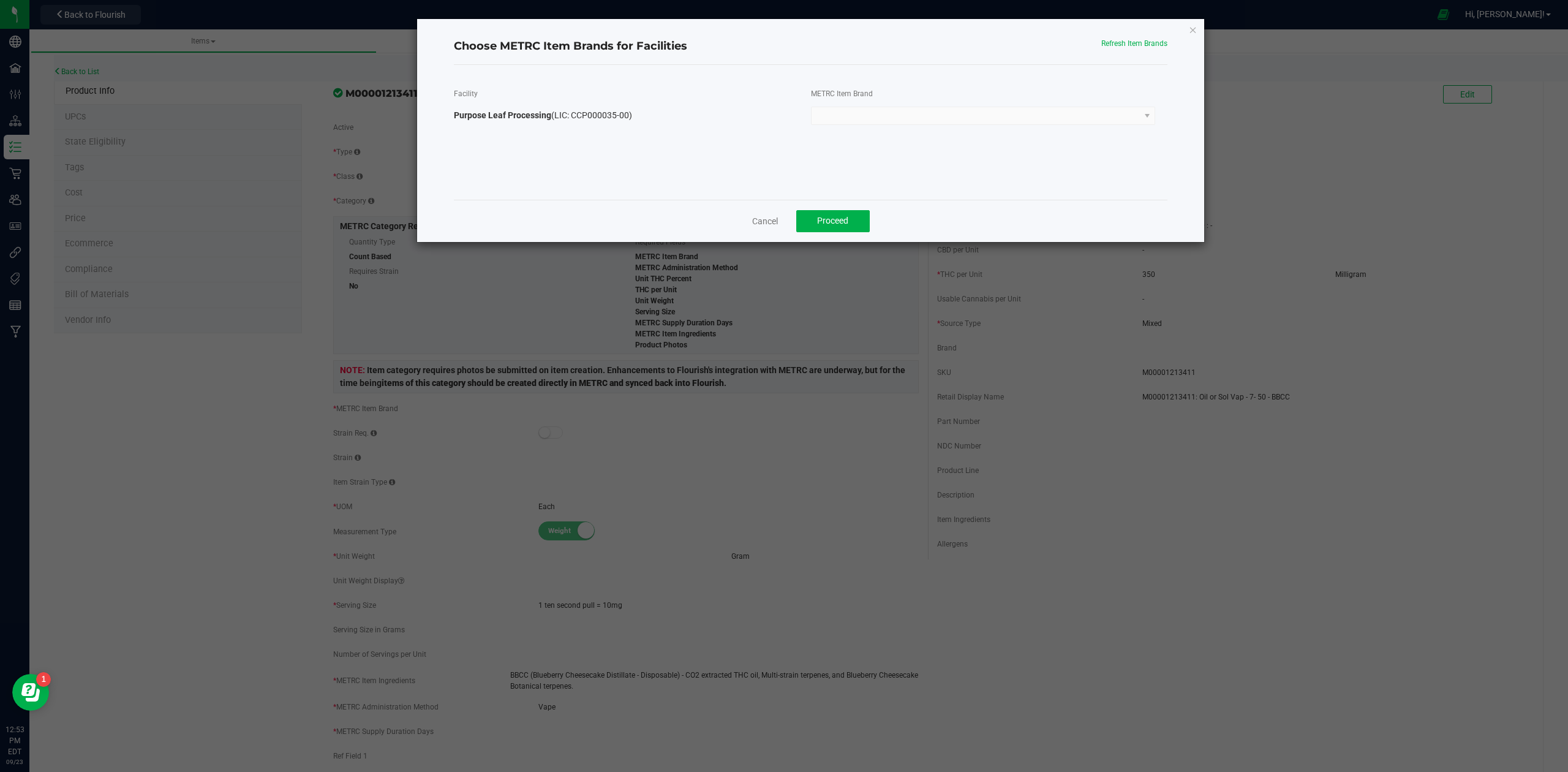
click at [758, 221] on link "Cancel" at bounding box center [764, 221] width 26 height 12
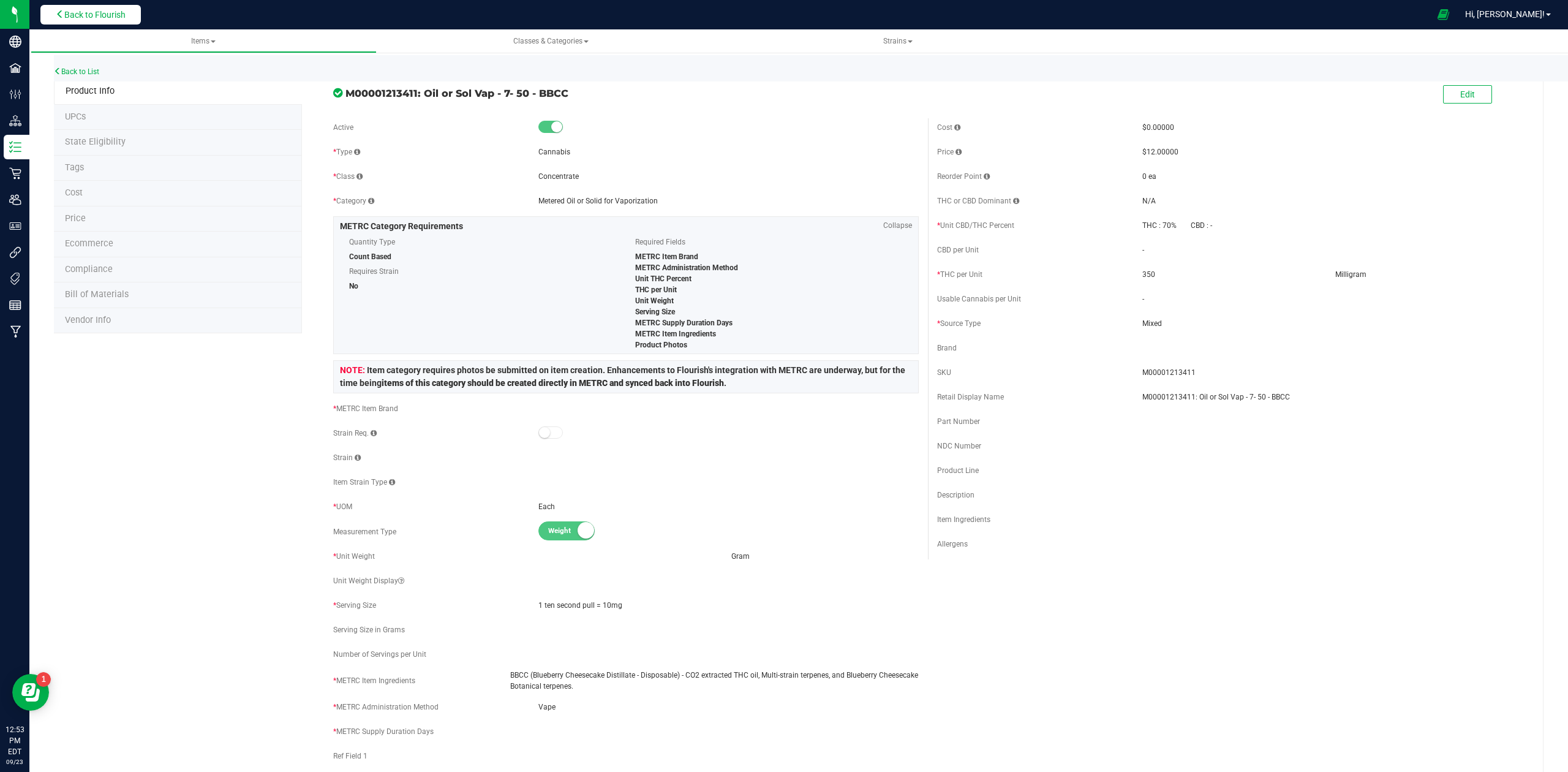
click at [91, 10] on span "Back to Flourish" at bounding box center [94, 15] width 61 height 10
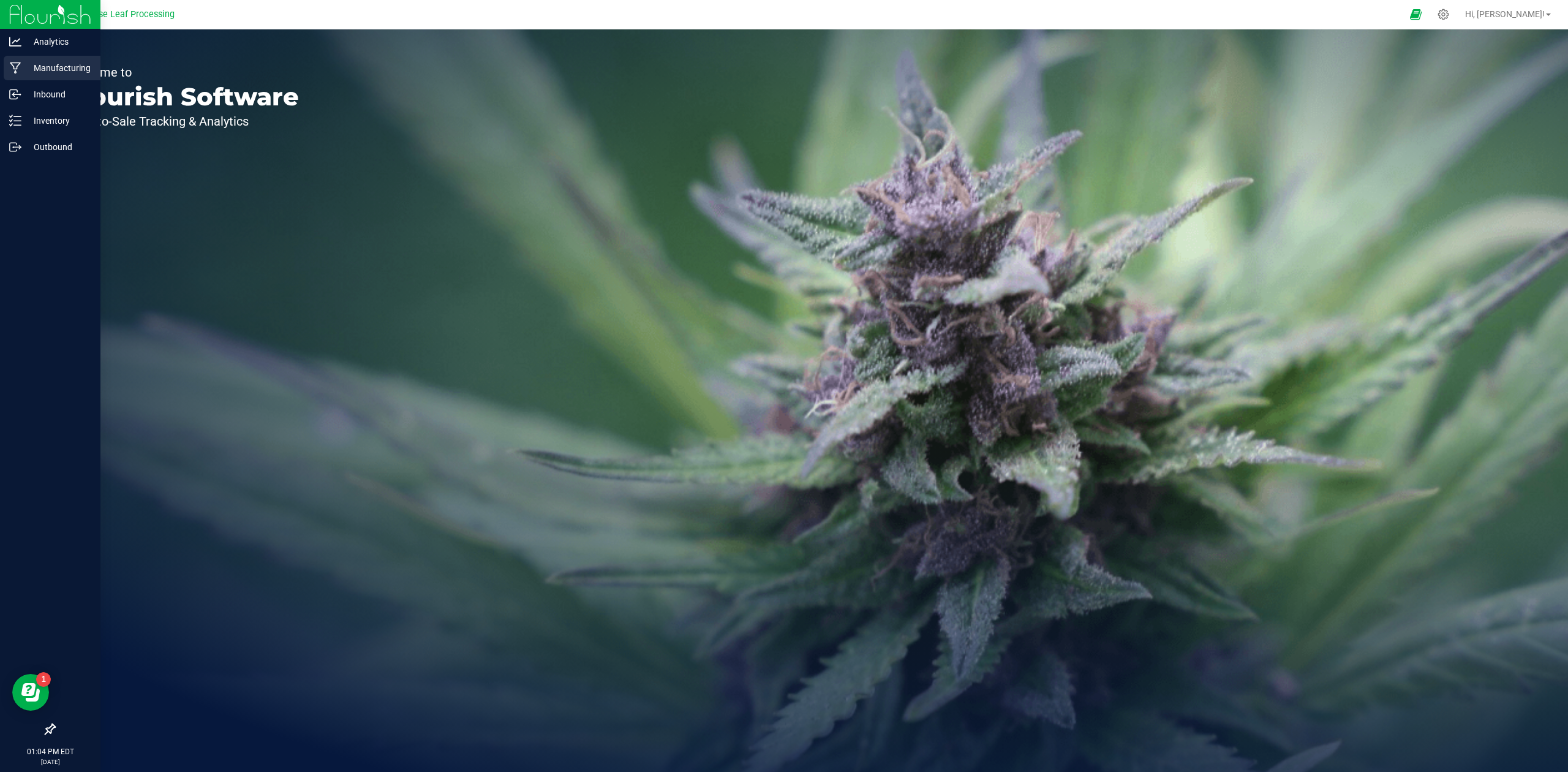
click at [26, 76] on div "Manufacturing" at bounding box center [52, 67] width 97 height 24
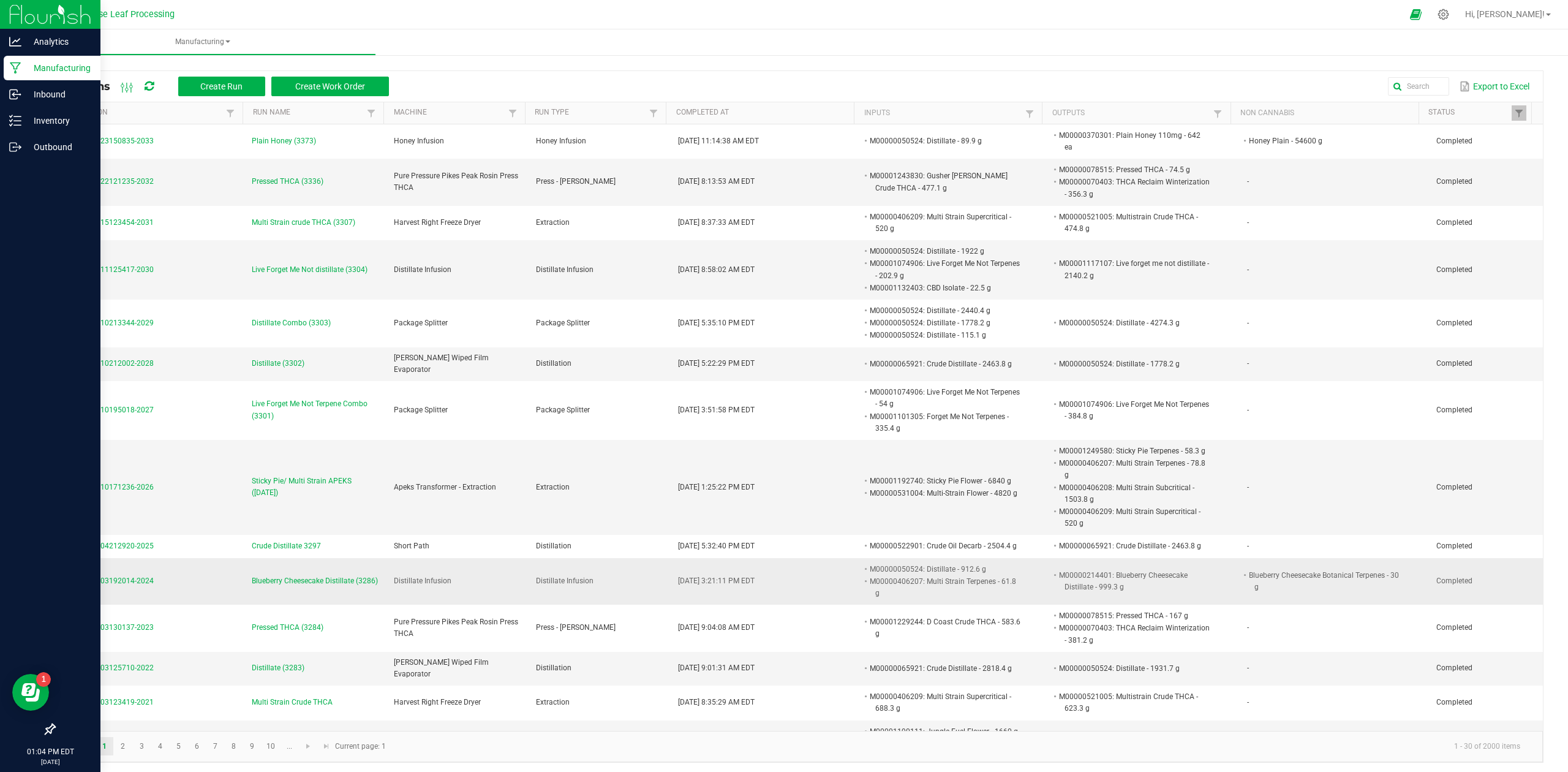
click at [280, 575] on span "Blueberry Cheesecake Distillate (3286)" at bounding box center [315, 581] width 126 height 12
